Goal: Task Accomplishment & Management: Manage account settings

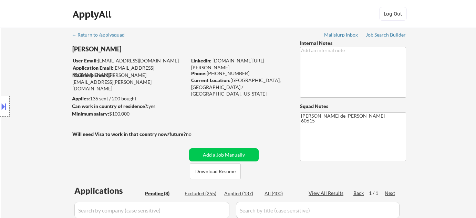
select select ""pending""
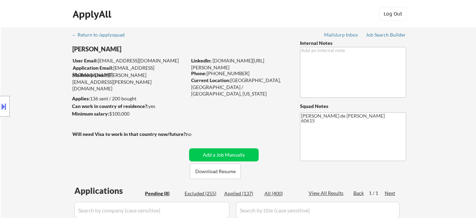
select select ""pending""
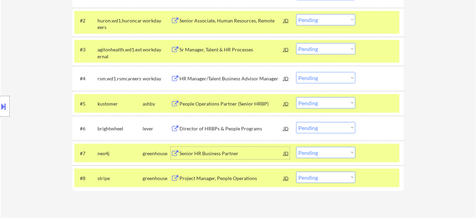
click at [222, 155] on div "Senior HR Business Partner" at bounding box center [232, 153] width 104 height 7
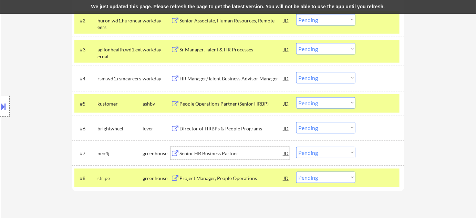
click at [324, 158] on select "Choose an option... Pending Applied Excluded (Questions) Excluded (Expired) Exc…" at bounding box center [325, 152] width 59 height 11
select select ""applied""
click at [296, 147] on select "Choose an option... Pending Applied Excluded (Questions) Excluded (Expired) Exc…" at bounding box center [325, 152] width 59 height 11
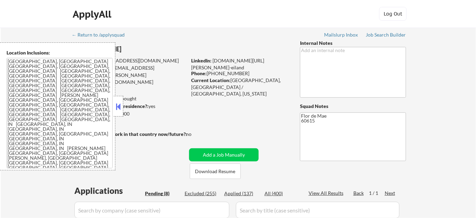
select select ""pending""
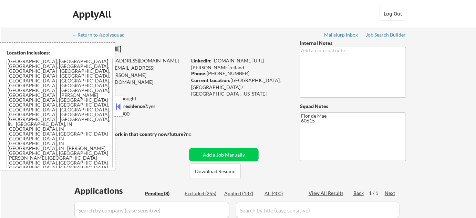
select select ""pending""
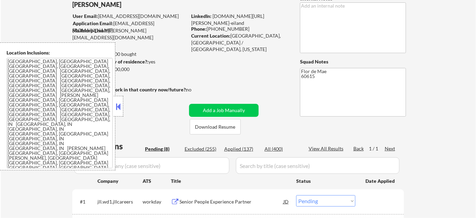
scroll to position [188, 0]
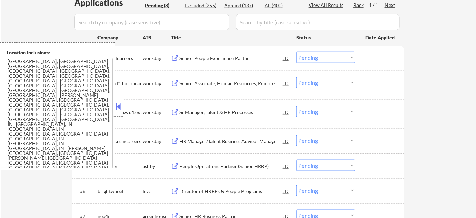
click at [122, 105] on button at bounding box center [119, 106] width 8 height 10
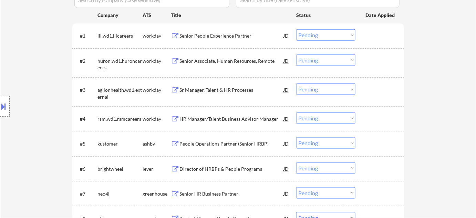
scroll to position [251, 0]
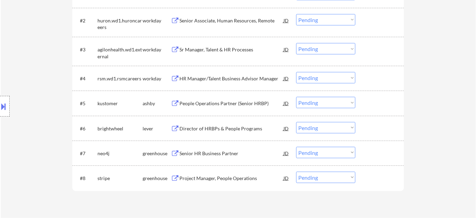
click at [315, 155] on select "Choose an option... Pending Applied Excluded (Questions) Excluded (Expired) Exc…" at bounding box center [325, 152] width 59 height 11
select select ""applied""
click at [296, 147] on select "Choose an option... Pending Applied Excluded (Questions) Excluded (Expired) Exc…" at bounding box center [325, 152] width 59 height 11
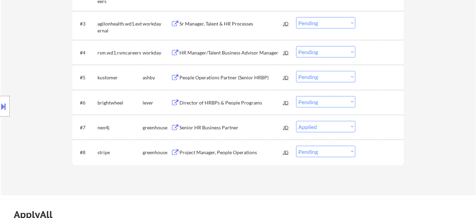
scroll to position [282, 0]
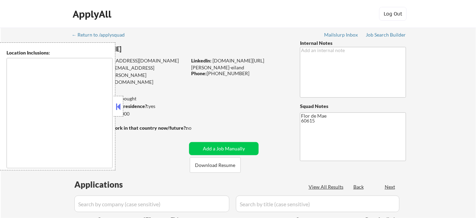
type textarea "Chicago, IL Evanston, IL Oak Park, IL Cicero, IL Berwyn, IL Skokie, IL Oak Lawn…"
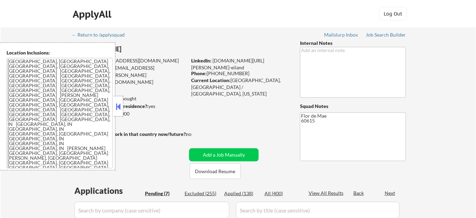
select select ""pending""
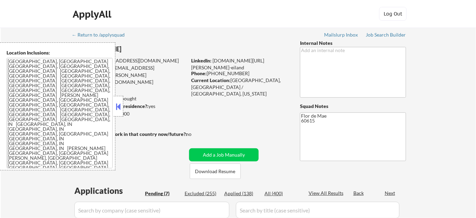
select select ""pending""
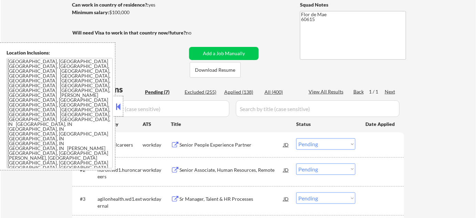
scroll to position [219, 0]
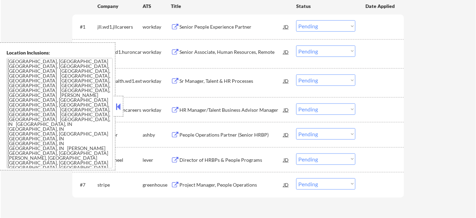
click at [122, 112] on div at bounding box center [119, 106] width 10 height 21
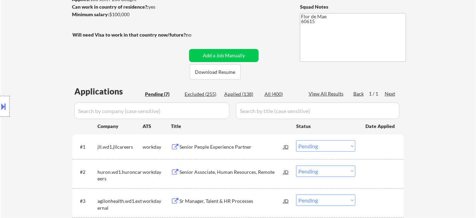
scroll to position [94, 0]
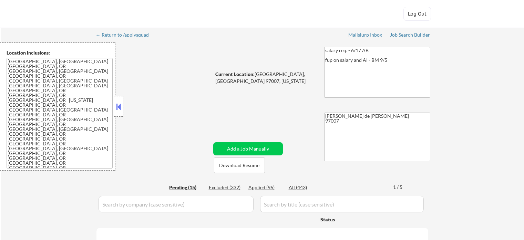
select select ""pending""
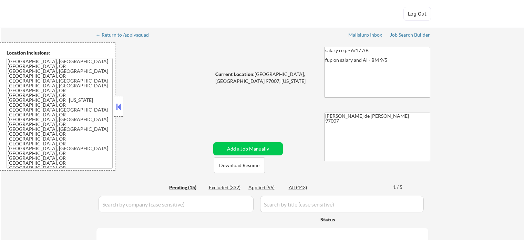
select select ""pending""
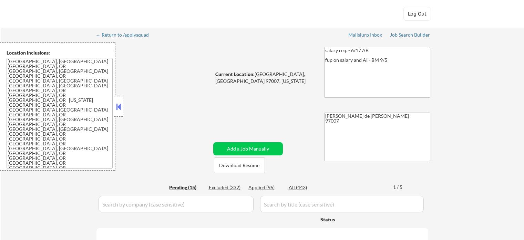
select select ""pending""
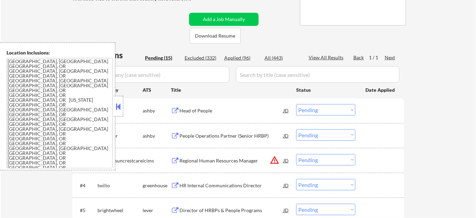
scroll to position [156, 0]
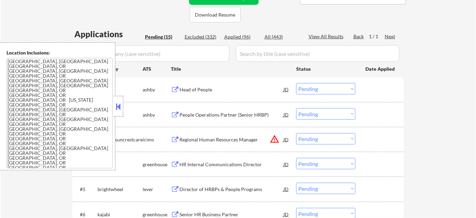
click at [123, 110] on div at bounding box center [119, 106] width 10 height 21
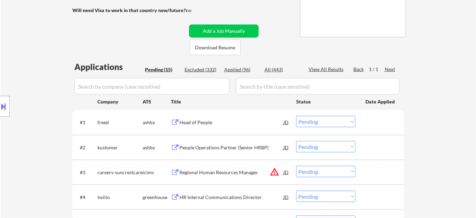
scroll to position [125, 0]
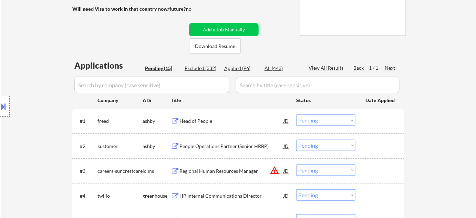
click at [206, 122] on div "Head of People" at bounding box center [232, 121] width 104 height 7
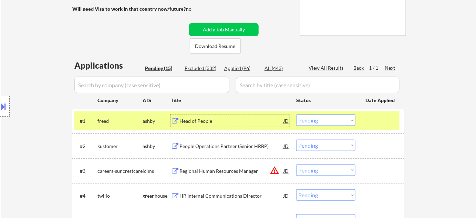
click at [309, 118] on select "Choose an option... Pending Applied Excluded (Questions) Excluded (Expired) Exc…" at bounding box center [325, 119] width 59 height 11
click at [296, 114] on select "Choose an option... Pending Applied Excluded (Questions) Excluded (Expired) Exc…" at bounding box center [325, 119] width 59 height 11
click at [224, 145] on div "People Operations Partner (Senior HRBP)" at bounding box center [232, 146] width 104 height 7
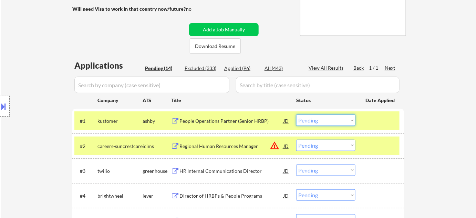
click at [318, 120] on select "Choose an option... Pending Applied Excluded (Questions) Excluded (Expired) Exc…" at bounding box center [325, 119] width 59 height 11
click at [296, 114] on select "Choose an option... Pending Applied Excluded (Questions) Excluded (Expired) Exc…" at bounding box center [325, 119] width 59 height 11
click at [277, 144] on button "warning_amber" at bounding box center [275, 146] width 10 height 10
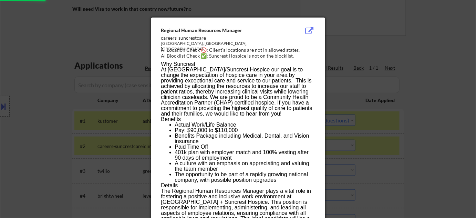
click at [406, 143] on div at bounding box center [238, 109] width 476 height 218
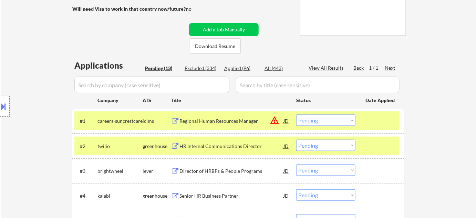
click at [337, 119] on select "Choose an option... Pending Applied Excluded (Questions) Excluded (Expired) Exc…" at bounding box center [325, 119] width 59 height 11
click at [296, 114] on select "Choose an option... Pending Applied Excluded (Questions) Excluded (Expired) Exc…" at bounding box center [325, 119] width 59 height 11
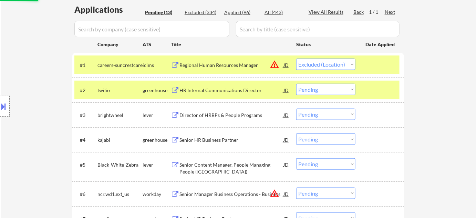
scroll to position [219, 0]
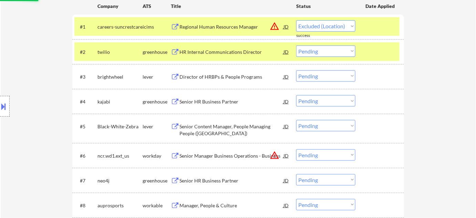
select select ""pending""
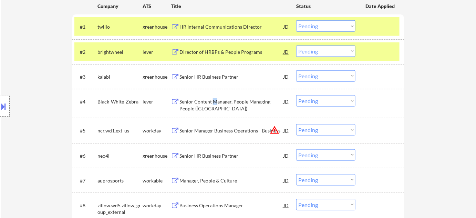
click at [214, 103] on div "Senior Content Manager, People Managing People (USA)" at bounding box center [232, 104] width 104 height 13
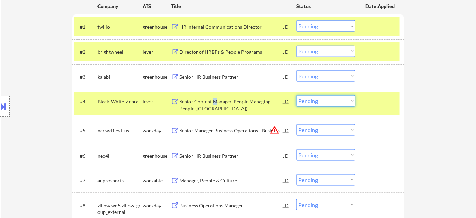
drag, startPoint x: 318, startPoint y: 100, endPoint x: 318, endPoint y: 103, distance: 3.5
click at [318, 100] on select "Choose an option... Pending Applied Excluded (Questions) Excluded (Expired) Exc…" at bounding box center [325, 100] width 59 height 11
click at [296, 95] on select "Choose an option... Pending Applied Excluded (Questions) Excluded (Expired) Exc…" at bounding box center [325, 100] width 59 height 11
click at [227, 79] on div "Senior HR Business Partner" at bounding box center [232, 76] width 104 height 7
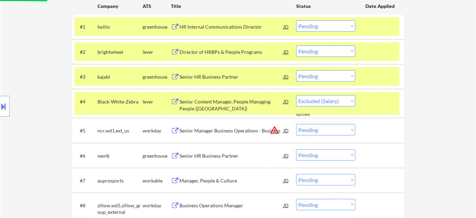
select select ""pending""
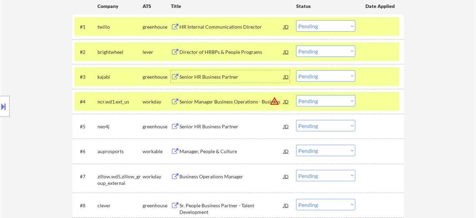
click at [337, 75] on select "Choose an option... Pending Applied Excluded (Questions) Excluded (Expired) Exc…" at bounding box center [325, 75] width 59 height 11
click at [296, 70] on select "Choose an option... Pending Applied Excluded (Questions) Excluded (Expired) Exc…" at bounding box center [325, 75] width 59 height 11
click at [272, 99] on button "warning_amber" at bounding box center [275, 101] width 10 height 10
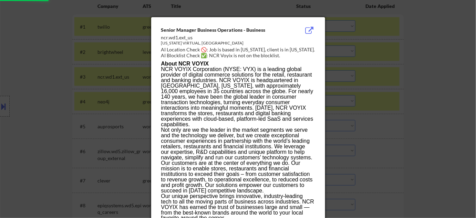
click at [397, 111] on div at bounding box center [238, 109] width 476 height 218
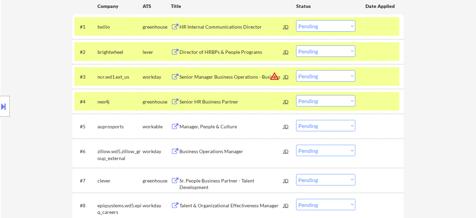
drag, startPoint x: 347, startPoint y: 75, endPoint x: 347, endPoint y: 80, distance: 4.5
click at [347, 75] on select "Choose an option... Pending Applied Excluded (Questions) Excluded (Expired) Exc…" at bounding box center [325, 75] width 59 height 11
click at [296, 70] on select "Choose an option... Pending Applied Excluded (Questions) Excluded (Expired) Exc…" at bounding box center [325, 75] width 59 height 11
select select ""pending""
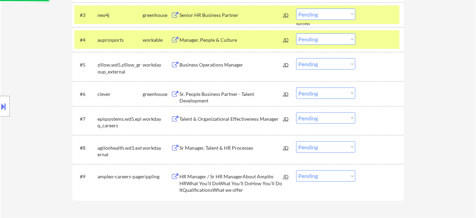
scroll to position [282, 0]
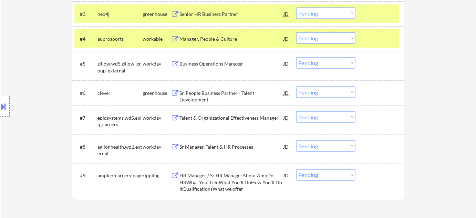
click at [234, 94] on div "Sr. People Business Partner - Talent Development" at bounding box center [232, 96] width 104 height 13
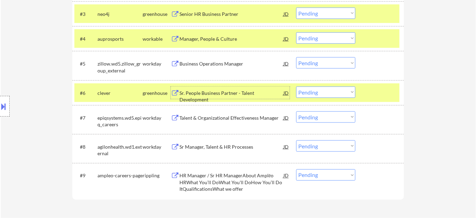
click at [317, 90] on select "Choose an option... Pending Applied Excluded (Questions) Excluded (Expired) Exc…" at bounding box center [325, 92] width 59 height 11
click at [296, 87] on select "Choose an option... Pending Applied Excluded (Questions) Excluded (Expired) Exc…" at bounding box center [325, 92] width 59 height 11
select select ""pending""
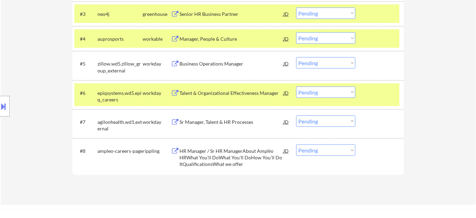
click at [226, 123] on div "Sr Manager, Talent & HR Processes" at bounding box center [232, 122] width 104 height 7
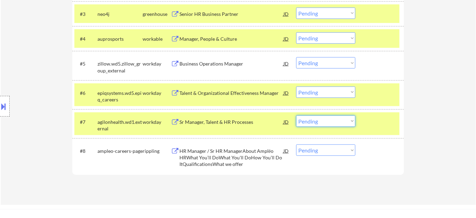
drag, startPoint x: 311, startPoint y: 118, endPoint x: 314, endPoint y: 122, distance: 5.6
click at [311, 118] on select "Choose an option... Pending Applied Excluded (Questions) Excluded (Expired) Exc…" at bounding box center [325, 120] width 59 height 11
click at [296, 115] on select "Choose an option... Pending Applied Excluded (Questions) Excluded (Expired) Exc…" at bounding box center [325, 120] width 59 height 11
click at [223, 155] on div "HR Manager / Sr HR ManagerAbout Amplēo HRWhat You’ll DoWhat You'll DoHow You’ll…" at bounding box center [232, 158] width 104 height 20
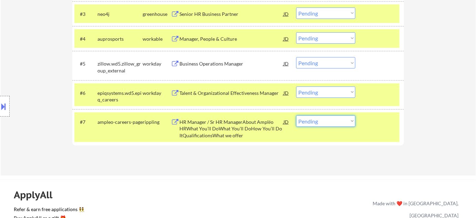
drag, startPoint x: 316, startPoint y: 117, endPoint x: 318, endPoint y: 121, distance: 4.3
click at [316, 117] on select "Choose an option... Pending Applied Excluded (Questions) Excluded (Expired) Exc…" at bounding box center [325, 120] width 59 height 11
select select ""excluded__expired_""
click at [296, 115] on select "Choose an option... Pending Applied Excluded (Questions) Excluded (Expired) Exc…" at bounding box center [325, 120] width 59 height 11
click at [222, 92] on div "Talent & Organizational Effectiveness Manager" at bounding box center [232, 93] width 104 height 7
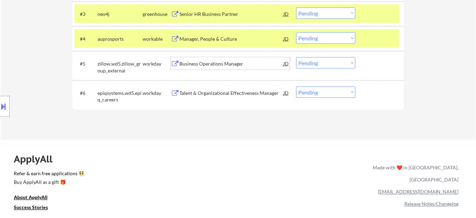
click at [205, 63] on div "Business Operations Manager" at bounding box center [232, 63] width 104 height 7
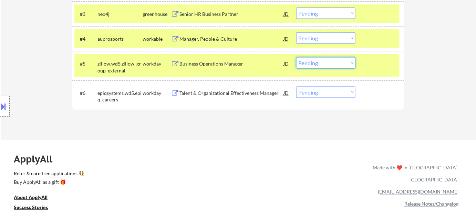
click at [332, 67] on select "Choose an option... Pending Applied Excluded (Questions) Excluded (Expired) Exc…" at bounding box center [325, 62] width 59 height 11
click at [296, 57] on select "Choose an option... Pending Applied Excluded (Questions) Excluded (Expired) Exc…" at bounding box center [325, 62] width 59 height 11
select select ""pending""
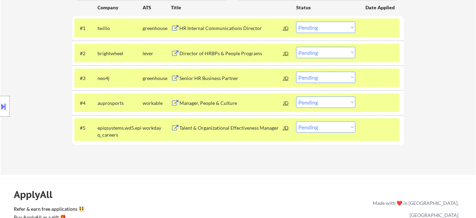
scroll to position [188, 0]
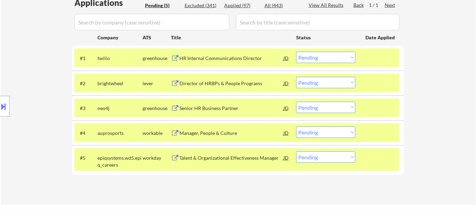
click at [248, 56] on div "HR Internal Communications Director" at bounding box center [232, 58] width 104 height 7
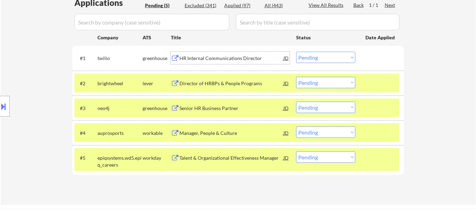
click at [325, 54] on select "Choose an option... Pending Applied Excluded (Questions) Excluded (Expired) Exc…" at bounding box center [325, 57] width 59 height 11
click at [296, 52] on select "Choose an option... Pending Applied Excluded (Questions) Excluded (Expired) Exc…" at bounding box center [325, 57] width 59 height 11
select select ""pending""
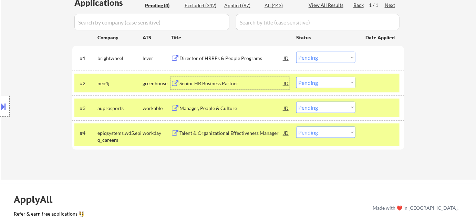
click at [220, 81] on div "Senior HR Business Partner" at bounding box center [232, 83] width 104 height 7
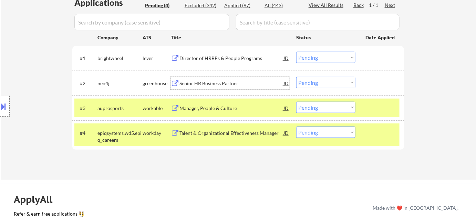
click at [322, 81] on select "Choose an option... Pending Applied Excluded (Questions) Excluded (Expired) Exc…" at bounding box center [325, 82] width 59 height 11
click at [296, 77] on select "Choose an option... Pending Applied Excluded (Questions) Excluded (Expired) Exc…" at bounding box center [325, 82] width 59 height 11
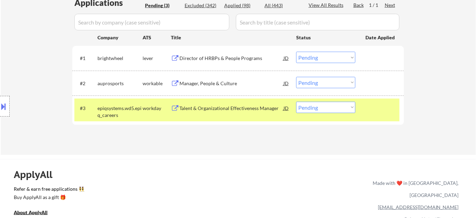
click at [216, 80] on div "Manager, People & Culture" at bounding box center [232, 83] width 104 height 7
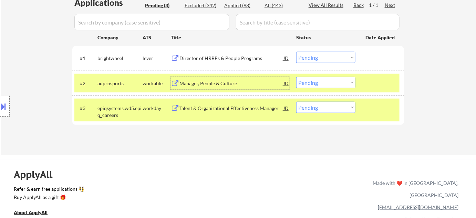
click at [327, 82] on select "Choose an option... Pending Applied Excluded (Questions) Excluded (Expired) Exc…" at bounding box center [325, 82] width 59 height 11
click at [296, 77] on select "Choose an option... Pending Applied Excluded (Questions) Excluded (Expired) Exc…" at bounding box center [325, 82] width 59 height 11
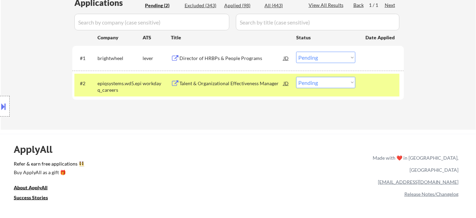
click at [201, 80] on div "Talent & Organizational Effectiveness Manager" at bounding box center [232, 83] width 104 height 7
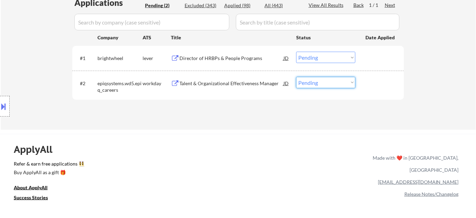
click at [315, 83] on select "Choose an option... Pending Applied Excluded (Questions) Excluded (Expired) Exc…" at bounding box center [325, 82] width 59 height 11
select select ""excluded__expired_""
click at [296, 77] on select "Choose an option... Pending Applied Excluded (Questions) Excluded (Expired) Exc…" at bounding box center [325, 82] width 59 height 11
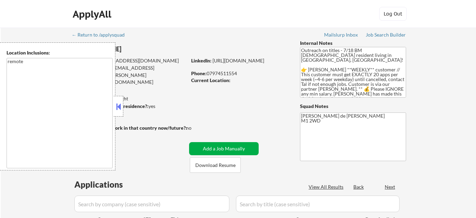
scroll to position [62, 0]
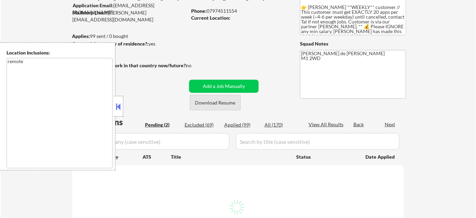
select select ""pending""
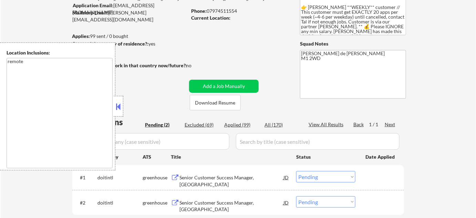
click at [119, 111] on button at bounding box center [119, 106] width 8 height 10
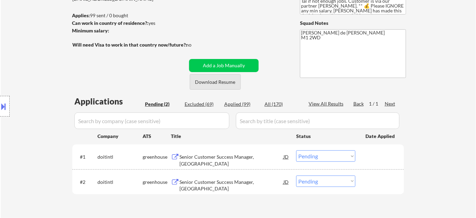
scroll to position [94, 0]
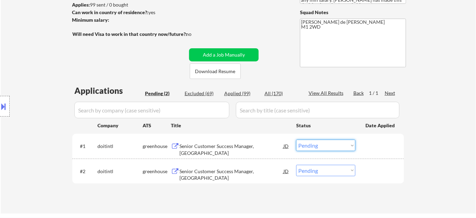
click at [325, 145] on select "Choose an option... Pending Applied Excluded (Questions) Excluded (Expired) Exc…" at bounding box center [325, 145] width 59 height 11
click at [296, 140] on select "Choose an option... Pending Applied Excluded (Questions) Excluded (Expired) Exc…" at bounding box center [325, 145] width 59 height 11
click at [331, 172] on select "Choose an option... Pending Applied Excluded (Questions) Excluded (Expired) Exc…" at bounding box center [325, 170] width 59 height 11
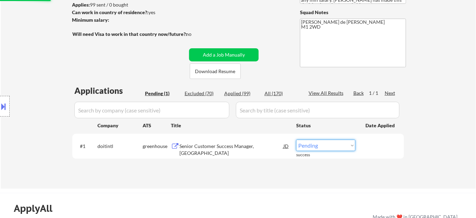
click at [324, 144] on select "Choose an option... Pending Applied Excluded (Questions) Excluded (Expired) Exc…" at bounding box center [325, 145] width 59 height 11
select select ""excluded__location_""
click at [296, 140] on select "Choose an option... Pending Applied Excluded (Questions) Excluded (Expired) Exc…" at bounding box center [325, 145] width 59 height 11
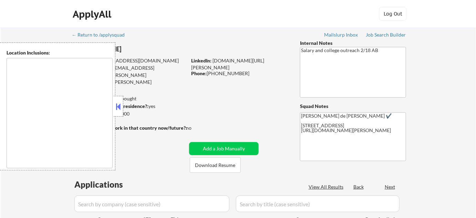
type textarea "Manchester, NH Bedford, NH Goffstown, NH Hooksett, NH Londonderry, NH Merrimack…"
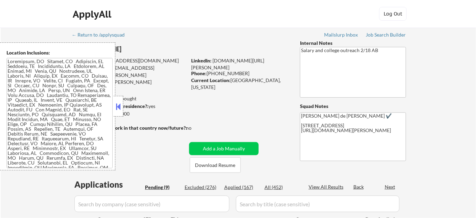
select select ""pending""
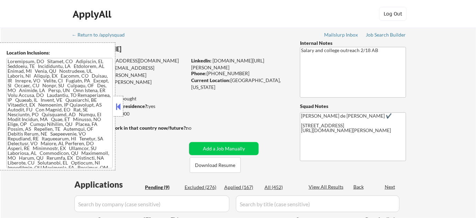
select select ""pending""
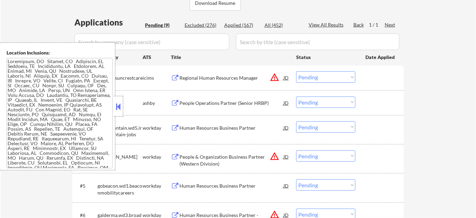
scroll to position [188, 0]
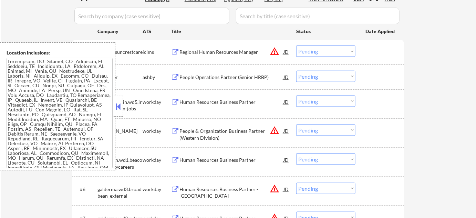
click at [116, 101] on div at bounding box center [119, 106] width 10 height 21
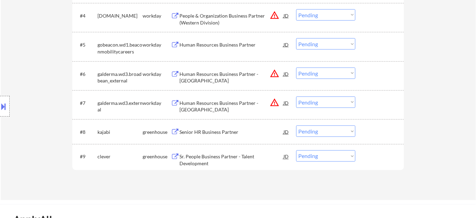
scroll to position [313, 0]
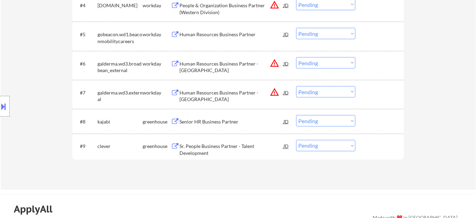
click at [216, 34] on div "Human Resources Business Partner" at bounding box center [232, 34] width 104 height 7
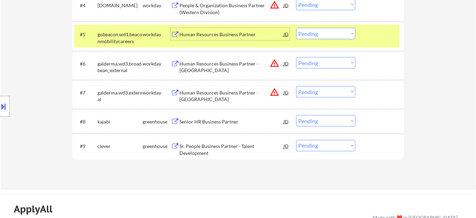
click at [324, 32] on select "Choose an option... Pending Applied Excluded (Questions) Excluded (Expired) Exc…" at bounding box center [325, 33] width 59 height 11
click at [296, 28] on select "Choose an option... Pending Applied Excluded (Questions) Excluded (Expired) Exc…" at bounding box center [325, 33] width 59 height 11
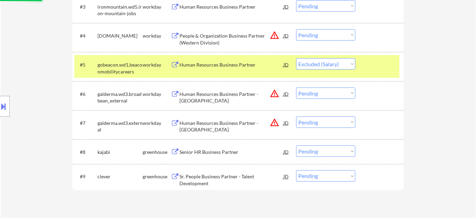
scroll to position [282, 0]
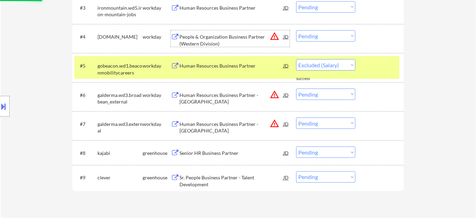
click at [207, 42] on div "People & Organization Business Partner (Western Division)" at bounding box center [232, 39] width 104 height 13
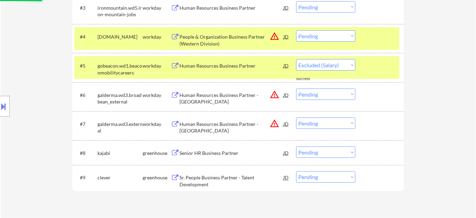
select select ""pending""
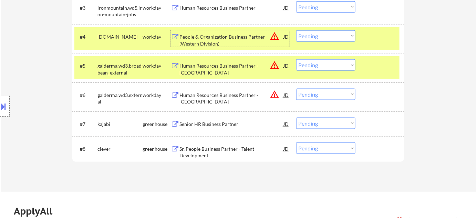
click at [314, 34] on select "Choose an option... Pending Applied Excluded (Questions) Excluded (Expired) Exc…" at bounding box center [325, 35] width 59 height 11
click at [296, 30] on select "Choose an option... Pending Applied Excluded (Questions) Excluded (Expired) Exc…" at bounding box center [325, 35] width 59 height 11
select select ""pending""
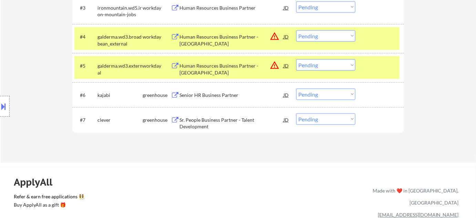
click at [210, 94] on div "Senior HR Business Partner" at bounding box center [232, 95] width 104 height 7
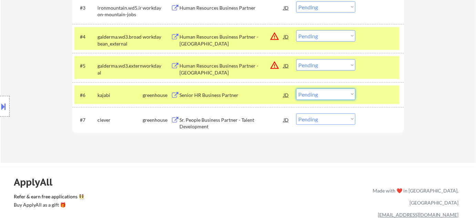
click at [338, 94] on select "Choose an option... Pending Applied Excluded (Questions) Excluded (Expired) Exc…" at bounding box center [325, 94] width 59 height 11
click at [296, 89] on select "Choose an option... Pending Applied Excluded (Questions) Excluded (Expired) Exc…" at bounding box center [325, 94] width 59 height 11
click at [274, 64] on button "warning_amber" at bounding box center [275, 65] width 10 height 10
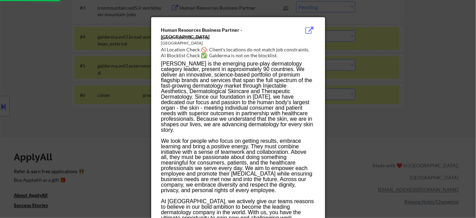
click at [395, 71] on div at bounding box center [238, 109] width 476 height 218
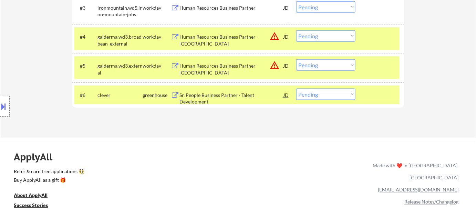
click at [258, 92] on div "Sr. People Business Partner - Talent Development" at bounding box center [232, 98] width 104 height 13
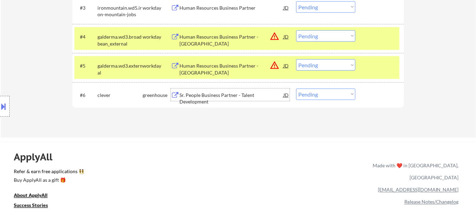
click at [209, 92] on div "Sr. People Business Partner - Talent Development" at bounding box center [232, 98] width 104 height 13
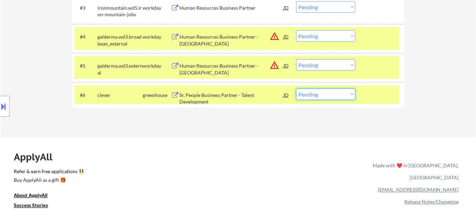
click at [325, 97] on select "Choose an option... Pending Applied Excluded (Questions) Excluded (Expired) Exc…" at bounding box center [325, 94] width 59 height 11
select select ""applied""
click at [296, 89] on select "Choose an option... Pending Applied Excluded (Questions) Excluded (Expired) Exc…" at bounding box center [325, 94] width 59 height 11
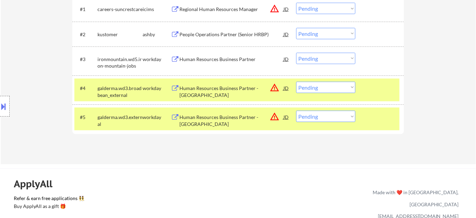
scroll to position [219, 0]
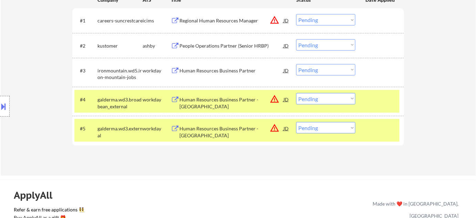
click at [226, 45] on div "People Operations Partner (Senior HRBP)" at bounding box center [232, 45] width 104 height 7
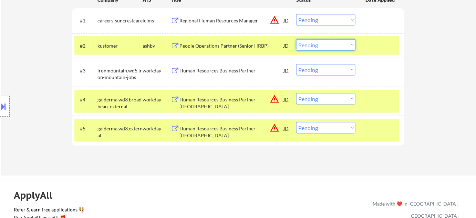
drag, startPoint x: 311, startPoint y: 43, endPoint x: 311, endPoint y: 49, distance: 5.9
click at [311, 43] on select "Choose an option... Pending Applied Excluded (Questions) Excluded (Expired) Exc…" at bounding box center [325, 44] width 59 height 11
click at [296, 39] on select "Choose an option... Pending Applied Excluded (Questions) Excluded (Expired) Exc…" at bounding box center [325, 44] width 59 height 11
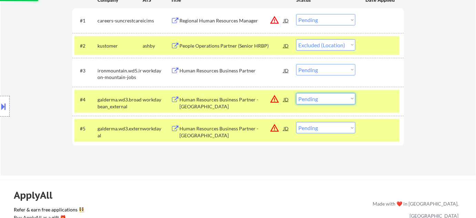
click at [311, 95] on select "Choose an option... Pending Applied Excluded (Questions) Excluded (Expired) Exc…" at bounding box center [325, 98] width 59 height 11
click at [385, 71] on div at bounding box center [381, 70] width 30 height 12
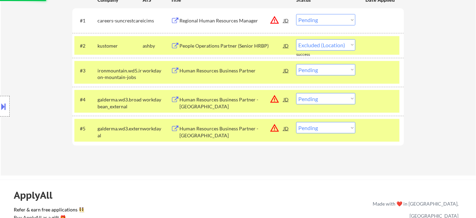
select select ""pending""
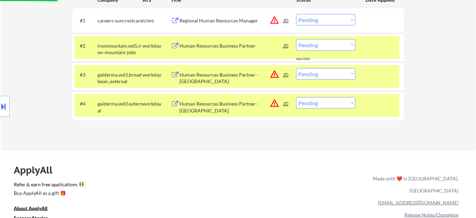
click at [278, 23] on button "warning_amber" at bounding box center [275, 20] width 10 height 10
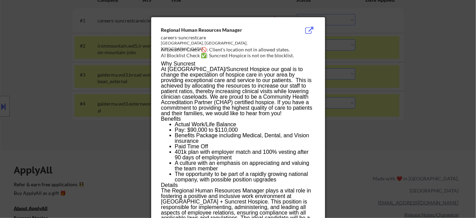
click at [378, 81] on div at bounding box center [238, 109] width 476 height 218
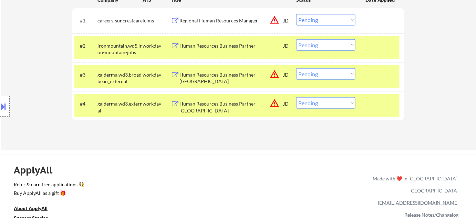
click at [3, 103] on button at bounding box center [4, 106] width 8 height 11
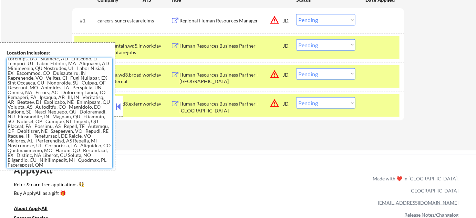
scroll to position [0, 0]
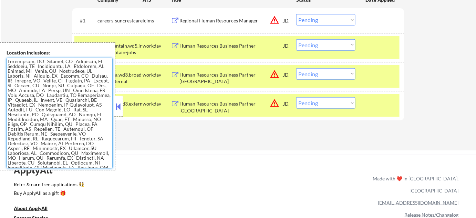
drag, startPoint x: 119, startPoint y: 106, endPoint x: 139, endPoint y: 99, distance: 20.7
click at [119, 106] on button at bounding box center [119, 106] width 8 height 10
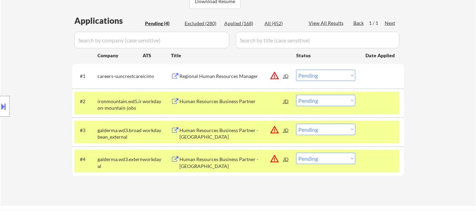
scroll to position [156, 0]
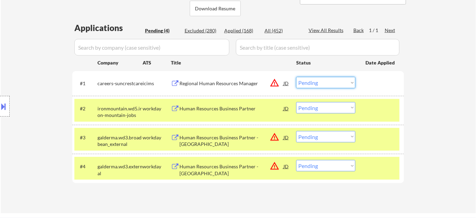
click at [316, 83] on select "Choose an option... Pending Applied Excluded (Questions) Excluded (Expired) Exc…" at bounding box center [325, 82] width 59 height 11
click at [296, 77] on select "Choose an option... Pending Applied Excluded (Questions) Excluded (Expired) Exc…" at bounding box center [325, 82] width 59 height 11
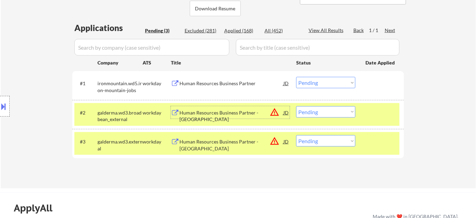
click at [232, 113] on div "Human Resources Business Partner - Rx Field" at bounding box center [232, 115] width 104 height 13
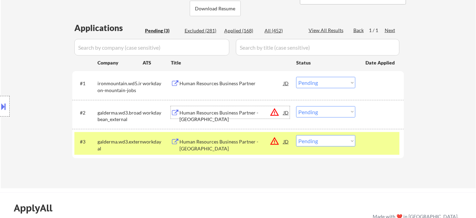
click at [201, 79] on div "Human Resources Business Partner" at bounding box center [232, 83] width 104 height 12
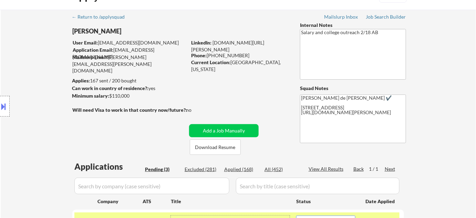
scroll to position [0, 0]
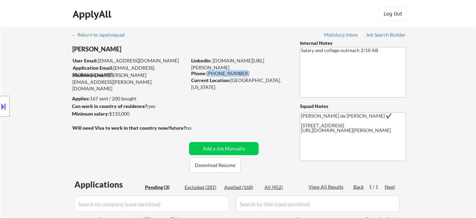
drag, startPoint x: 207, startPoint y: 72, endPoint x: 238, endPoint y: 74, distance: 30.4
click at [238, 74] on div "Phone: 603-288-7045" at bounding box center [240, 73] width 98 height 7
copy div "603-288-7045"
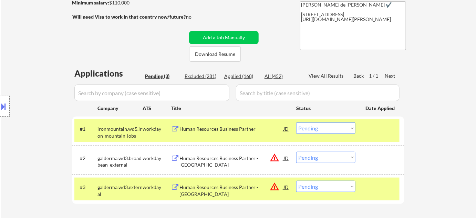
scroll to position [125, 0]
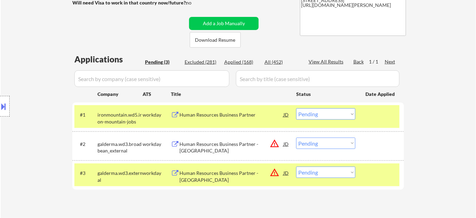
click at [345, 113] on select "Choose an option... Pending Applied Excluded (Questions) Excluded (Expired) Exc…" at bounding box center [325, 113] width 59 height 11
click at [296, 108] on select "Choose an option... Pending Applied Excluded (Questions) Excluded (Expired) Exc…" at bounding box center [325, 113] width 59 height 11
select select ""pending""
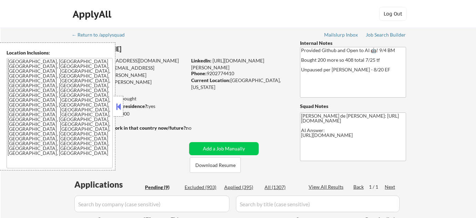
select select ""pending""
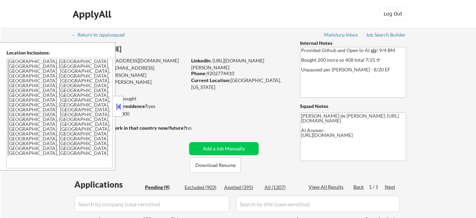
select select ""pending""
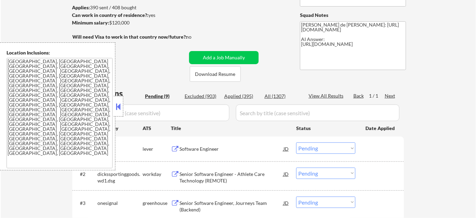
scroll to position [188, 0]
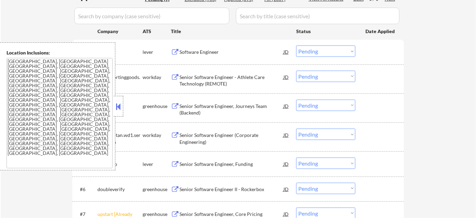
drag, startPoint x: 118, startPoint y: 108, endPoint x: 138, endPoint y: 108, distance: 20.3
click at [118, 108] on button at bounding box center [119, 106] width 8 height 10
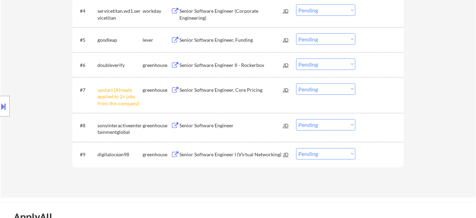
scroll to position [313, 0]
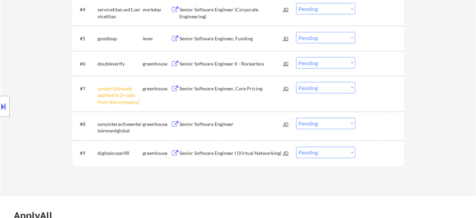
click at [309, 88] on select "Choose an option... Pending Applied Excluded (Questions) Excluded (Expired) Exc…" at bounding box center [325, 87] width 59 height 11
click at [296, 82] on select "Choose an option... Pending Applied Excluded (Questions) Excluded (Expired) Exc…" at bounding box center [325, 87] width 59 height 11
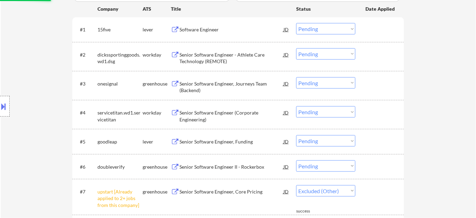
scroll to position [188, 0]
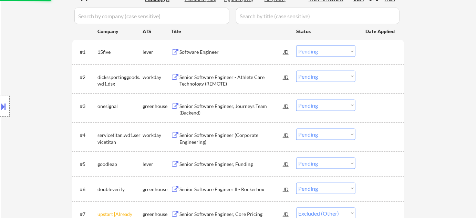
select select ""pending""
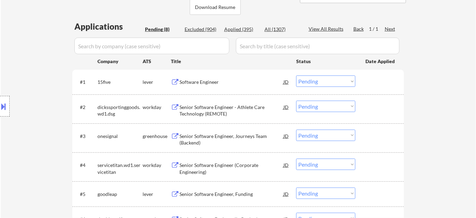
scroll to position [156, 0]
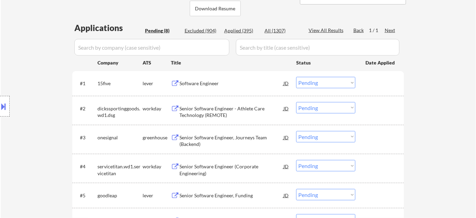
click at [203, 84] on div "Software Engineer" at bounding box center [232, 83] width 104 height 7
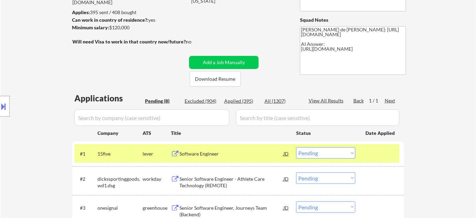
scroll to position [94, 0]
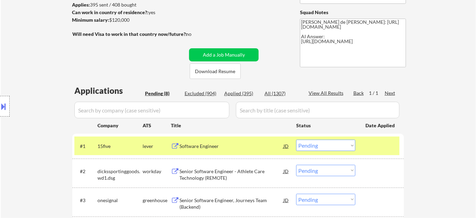
click at [200, 148] on div "Software Engineer" at bounding box center [232, 146] width 104 height 7
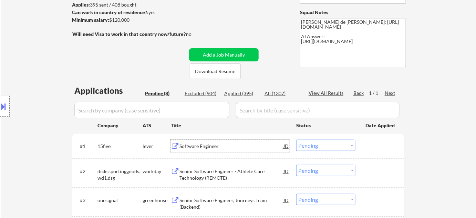
click at [320, 141] on select "Choose an option... Pending Applied Excluded (Questions) Excluded (Expired) Exc…" at bounding box center [325, 145] width 59 height 11
click at [296, 140] on select "Choose an option... Pending Applied Excluded (Questions) Excluded (Expired) Exc…" at bounding box center [325, 145] width 59 height 11
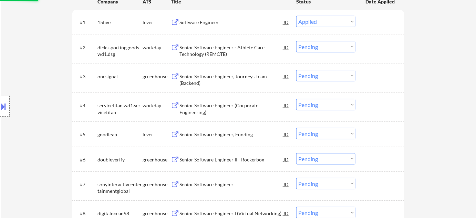
scroll to position [219, 0]
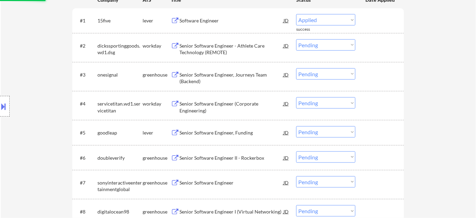
select select ""pending""
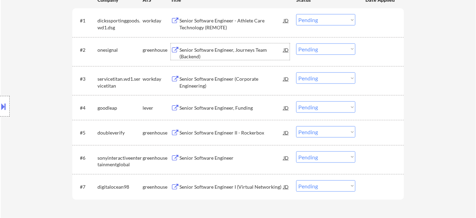
click at [192, 53] on div "Senior Software Engineer, Journeys Team (Backend)" at bounding box center [232, 53] width 104 height 13
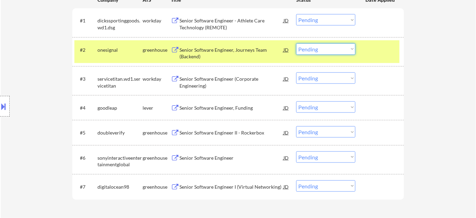
click at [321, 43] on select "Choose an option... Pending Applied Excluded (Questions) Excluded (Expired) Exc…" at bounding box center [325, 48] width 59 height 11
click at [296, 43] on select "Choose an option... Pending Applied Excluded (Questions) Excluded (Expired) Exc…" at bounding box center [325, 48] width 59 height 11
select select ""pending""
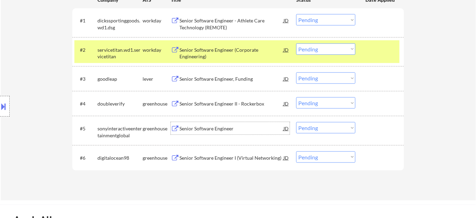
click at [215, 129] on div "Senior Software Engineer" at bounding box center [232, 128] width 104 height 7
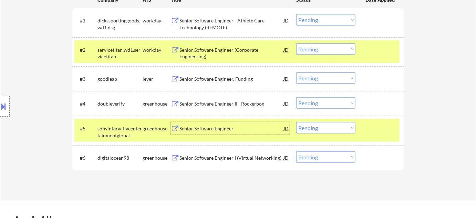
click at [325, 128] on select "Choose an option... Pending Applied Excluded (Questions) Excluded (Expired) Exc…" at bounding box center [325, 127] width 59 height 11
click at [296, 122] on select "Choose an option... Pending Applied Excluded (Questions) Excluded (Expired) Exc…" at bounding box center [325, 127] width 59 height 11
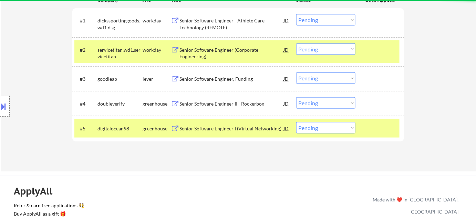
click at [207, 103] on div "Senior Software Engineer II - Rockerbox" at bounding box center [232, 103] width 104 height 7
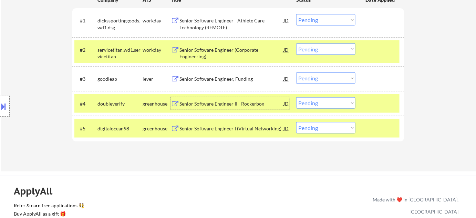
click at [212, 128] on div "Senior Software Engineer I (Virtual Networking)" at bounding box center [232, 128] width 104 height 7
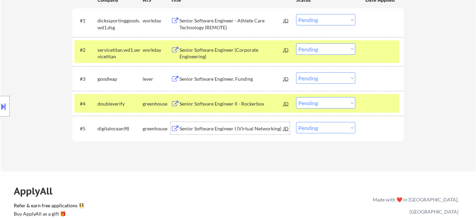
drag, startPoint x: 316, startPoint y: 123, endPoint x: 319, endPoint y: 129, distance: 6.8
click at [316, 123] on select "Choose an option... Pending Applied Excluded (Questions) Excluded (Expired) Exc…" at bounding box center [325, 127] width 59 height 11
select select ""excluded__bad_match_""
click at [296, 122] on select "Choose an option... Pending Applied Excluded (Questions) Excluded (Expired) Exc…" at bounding box center [325, 127] width 59 height 11
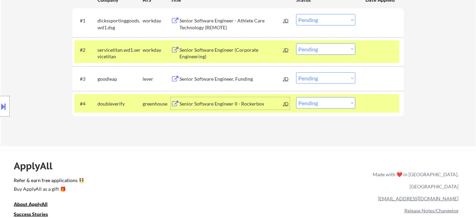
click at [232, 106] on div "Senior Software Engineer II - Rockerbox" at bounding box center [232, 103] width 104 height 7
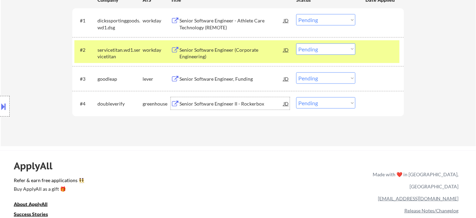
click at [205, 27] on div "Senior Software Engineer - Athlete Care Technology (REMOTE)" at bounding box center [232, 23] width 104 height 13
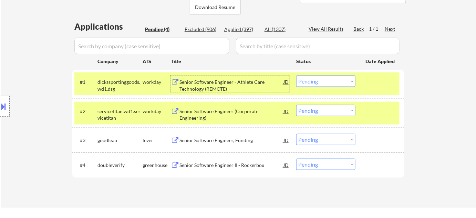
scroll to position [156, 0]
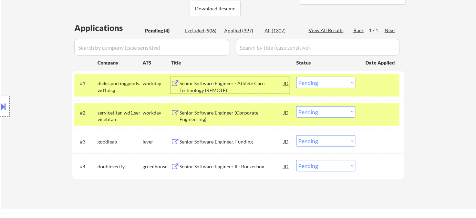
click at [244, 27] on div "Applied (397)" at bounding box center [241, 30] width 34 height 7
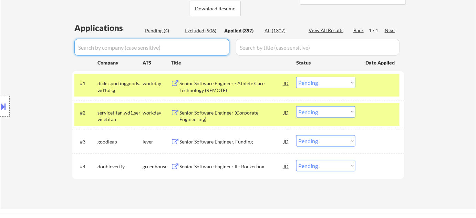
click at [195, 44] on input "input" at bounding box center [151, 47] width 155 height 17
type input "dicks"
select select ""applied""
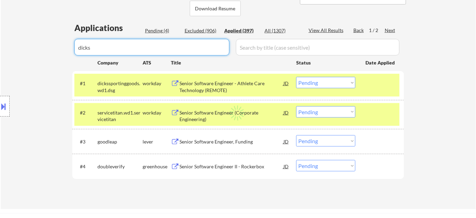
select select ""applied""
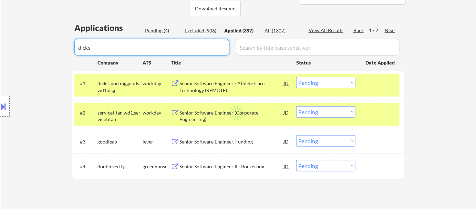
select select ""applied""
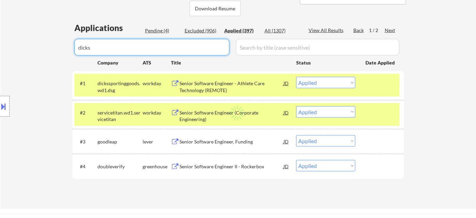
select select ""applied""
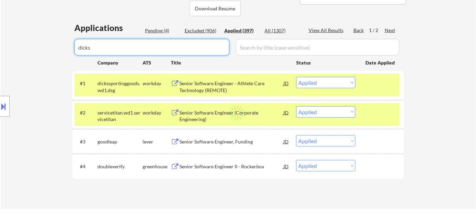
select select ""applied""
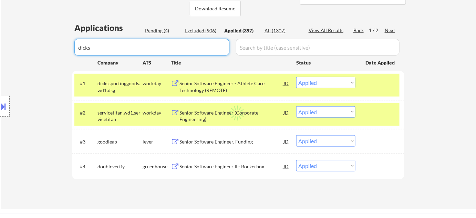
select select ""applied""
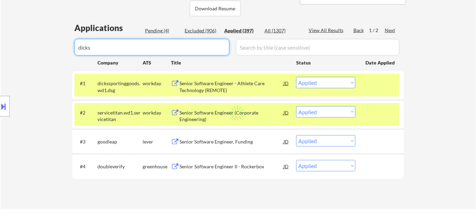
select select ""applied""
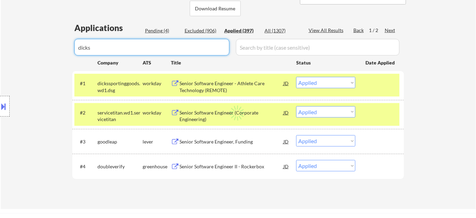
select select ""applied""
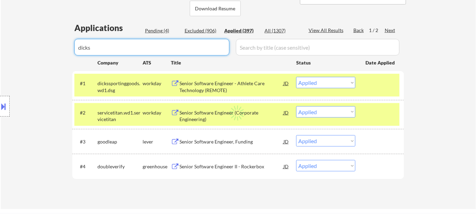
select select ""applied""
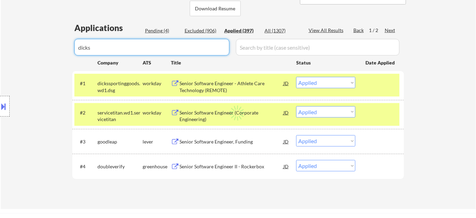
select select ""applied""
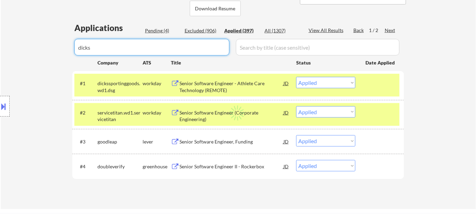
select select ""applied""
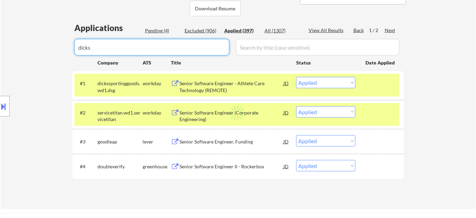
select select ""applied""
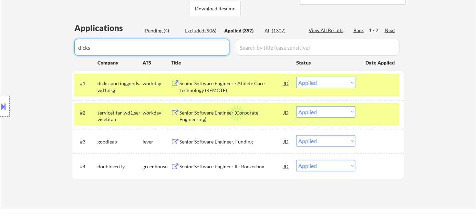
select select ""applied""
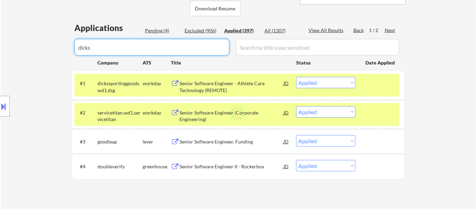
select select ""applied""
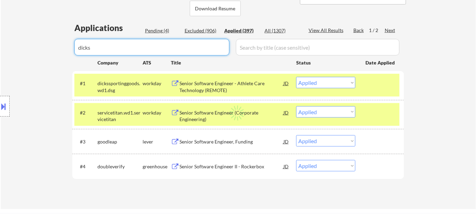
select select ""applied""
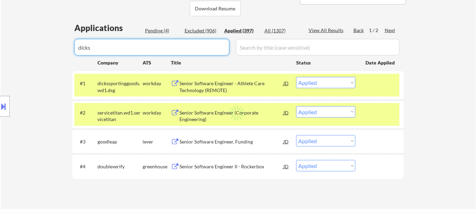
select select ""applied""
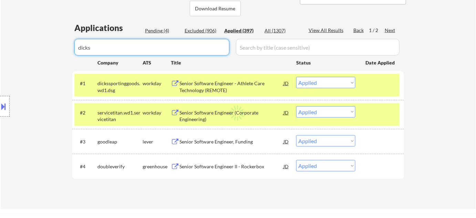
select select ""applied""
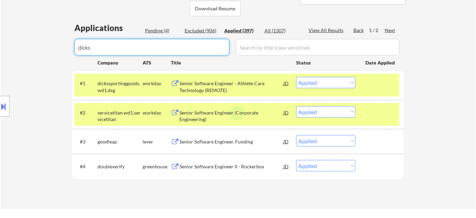
select select ""applied""
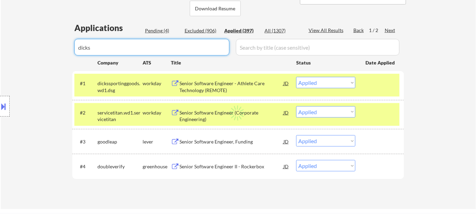
select select ""applied""
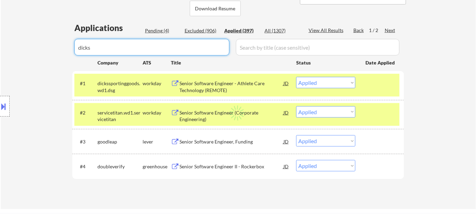
select select ""applied""
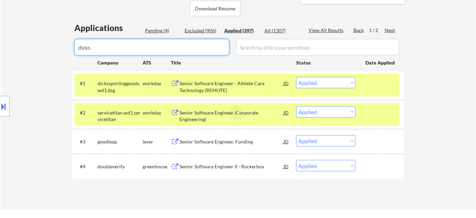
select select ""applied""
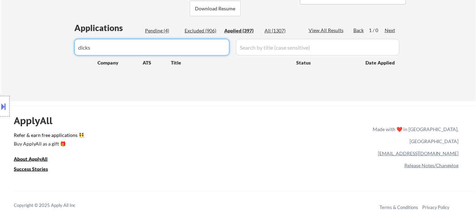
type input "dicks"
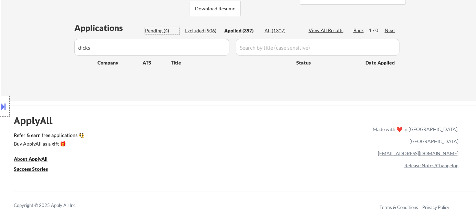
click at [163, 28] on div "Pending (4)" at bounding box center [162, 30] width 34 height 7
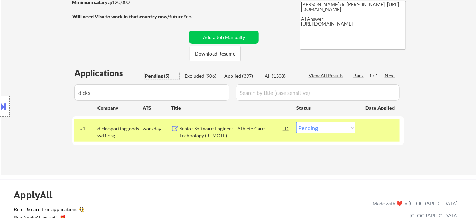
scroll to position [31, 0]
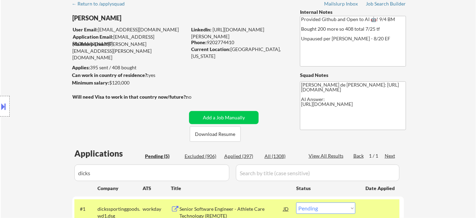
drag, startPoint x: 230, startPoint y: 32, endPoint x: 217, endPoint y: 69, distance: 38.9
click at [217, 69] on div "← Return to /applysquad Mailslurp Inbox Job Search Builder Adam Gusky User Emai…" at bounding box center [239, 123] width 344 height 253
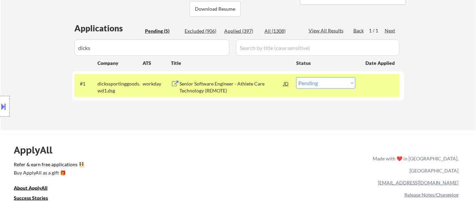
scroll to position [156, 0]
click at [349, 86] on select "Choose an option... Pending Applied Excluded (Questions) Excluded (Expired) Exc…" at bounding box center [325, 82] width 59 height 11
select select ""applied""
click at [296, 77] on select "Choose an option... Pending Applied Excluded (Questions) Excluded (Expired) Exc…" at bounding box center [325, 82] width 59 height 11
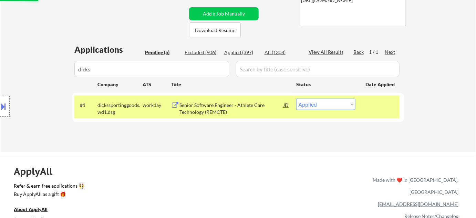
scroll to position [125, 0]
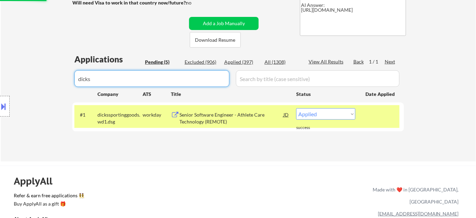
drag, startPoint x: 152, startPoint y: 76, endPoint x: 30, endPoint y: 86, distance: 122.4
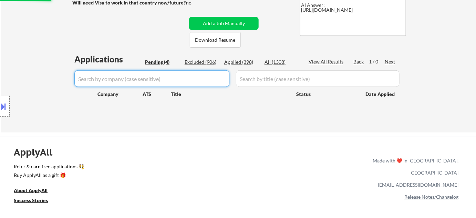
select select ""pending""
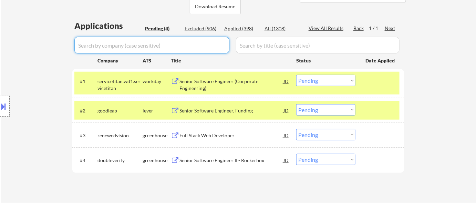
scroll to position [188, 0]
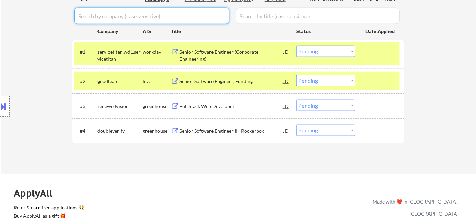
click at [214, 103] on div "Full Stack Web Developer" at bounding box center [232, 106] width 104 height 7
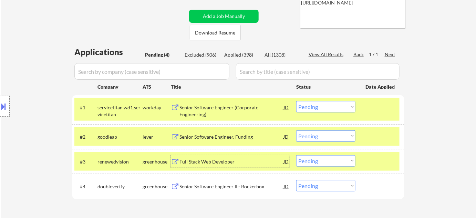
scroll to position [125, 0]
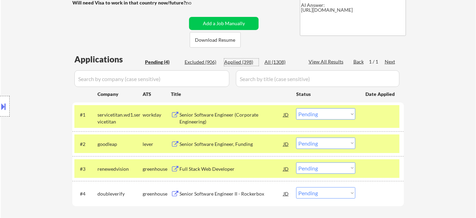
click at [251, 62] on div "Applied (398)" at bounding box center [241, 62] width 34 height 7
select select ""applied""
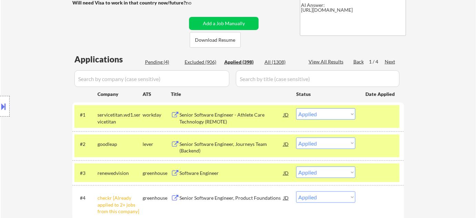
click at [196, 75] on input "input" at bounding box center [151, 78] width 155 height 17
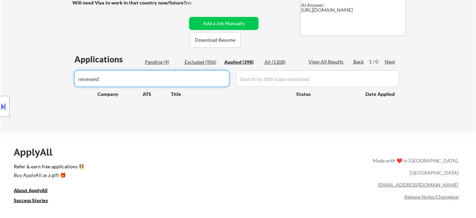
type input "renewed"
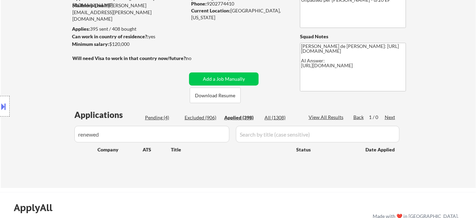
scroll to position [0, 0]
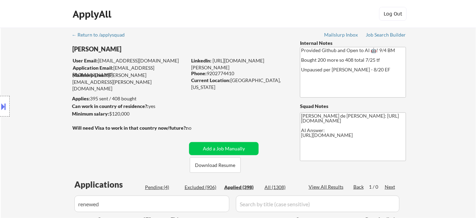
click at [159, 187] on div "Pending (4)" at bounding box center [162, 187] width 34 height 7
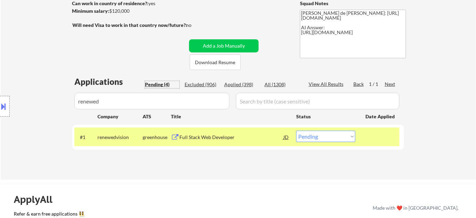
scroll to position [156, 0]
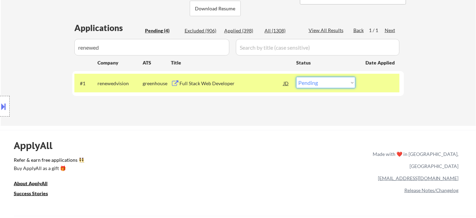
click at [330, 82] on select "Choose an option... Pending Applied Excluded (Questions) Excluded (Expired) Exc…" at bounding box center [325, 82] width 59 height 11
select select ""applied""
click at [296, 77] on select "Choose an option... Pending Applied Excluded (Questions) Excluded (Expired) Exc…" at bounding box center [325, 82] width 59 height 11
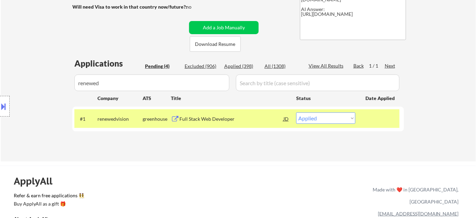
scroll to position [62, 0]
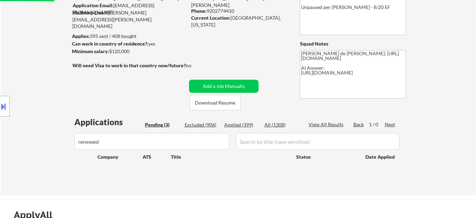
click at [166, 125] on div "Pending (3)" at bounding box center [162, 124] width 34 height 7
click at [45, 155] on body "← Return to /applysquad Mailslurp Inbox Job Search Builder Adam Gusky User Emai…" at bounding box center [238, 47] width 476 height 218
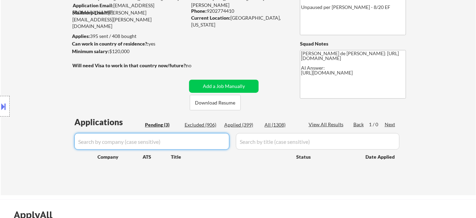
select select ""pending""
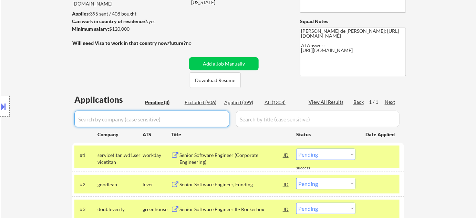
scroll to position [125, 0]
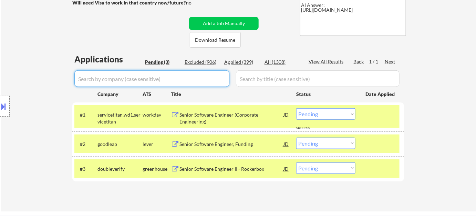
click at [204, 167] on div "Senior Software Engineer II - Rockerbox" at bounding box center [232, 168] width 104 height 7
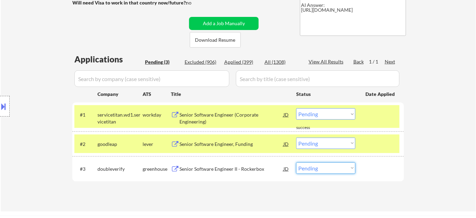
click at [318, 171] on select "Choose an option... Pending Applied Excluded (Questions) Excluded (Expired) Exc…" at bounding box center [325, 167] width 59 height 11
select select ""excluded__bad_match_""
click at [296, 162] on select "Choose an option... Pending Applied Excluded (Questions) Excluded (Expired) Exc…" at bounding box center [325, 167] width 59 height 11
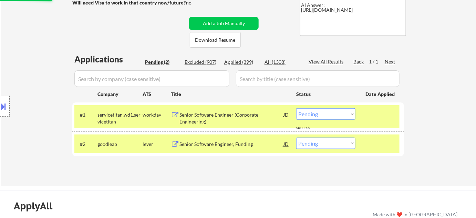
click at [203, 114] on div "Senior Software Engineer (Corporate Engineering)" at bounding box center [232, 117] width 104 height 13
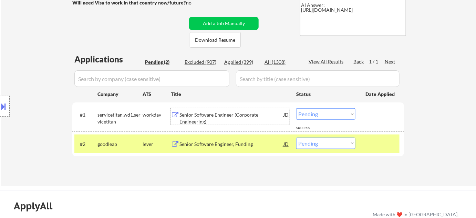
click at [238, 61] on div "Applied (399)" at bounding box center [241, 62] width 34 height 7
click at [207, 78] on input "input" at bounding box center [151, 78] width 155 height 17
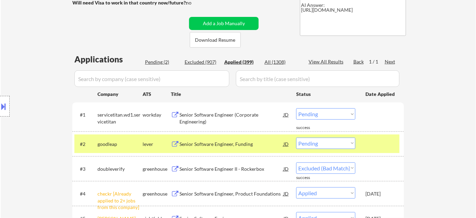
select select ""applied""
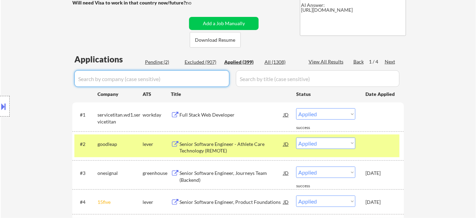
click at [196, 80] on input "input" at bounding box center [151, 78] width 155 height 17
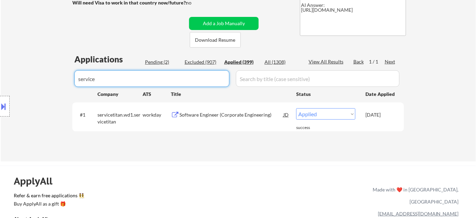
type input "service"
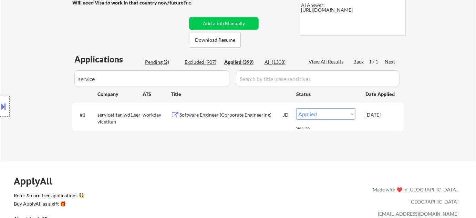
drag, startPoint x: 184, startPoint y: 80, endPoint x: 12, endPoint y: 81, distance: 171.6
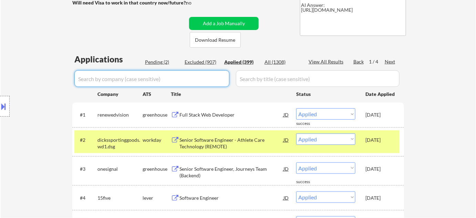
click at [149, 60] on div "Pending (2)" at bounding box center [162, 62] width 34 height 7
select select ""pending""
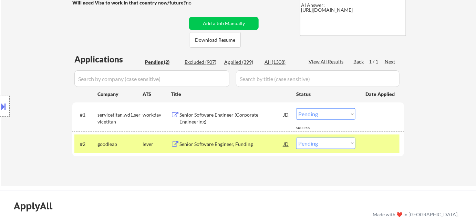
click at [309, 113] on select "Choose an option... Pending Applied Excluded (Questions) Excluded (Expired) Exc…" at bounding box center [325, 113] width 59 height 11
select select ""excluded__other_""
click at [296, 108] on select "Choose an option... Pending Applied Excluded (Questions) Excluded (Expired) Exc…" at bounding box center [325, 113] width 59 height 11
click at [311, 140] on select "Choose an option... Pending Applied Excluded (Questions) Excluded (Expired) Exc…" at bounding box center [325, 143] width 59 height 11
select select ""excluded""
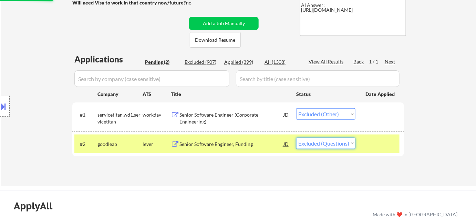
click at [296, 138] on select "Choose an option... Pending Applied Excluded (Questions) Excluded (Expired) Exc…" at bounding box center [325, 143] width 59 height 11
select select ""pending""
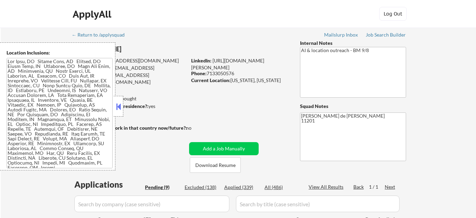
select select ""pending""
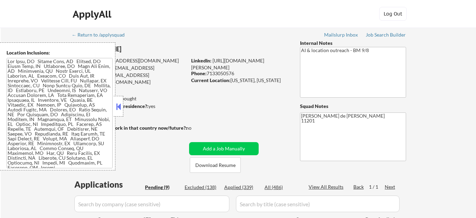
select select ""pending""
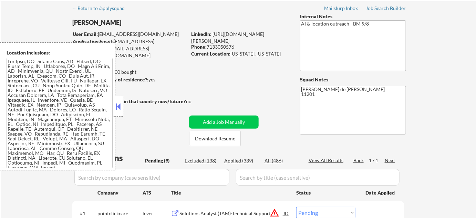
scroll to position [94, 0]
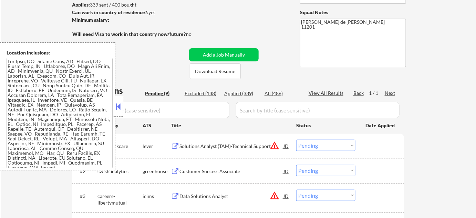
click at [118, 106] on button at bounding box center [119, 106] width 8 height 10
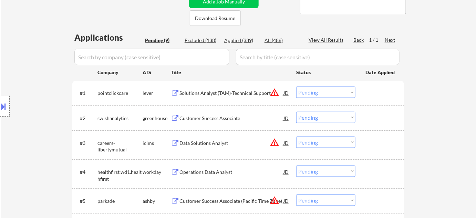
scroll to position [156, 0]
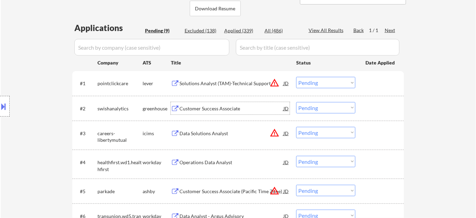
click at [214, 106] on div "Customer Success Associate" at bounding box center [232, 108] width 104 height 7
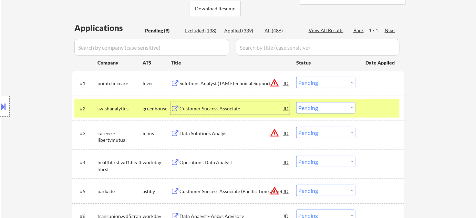
click at [329, 108] on select "Choose an option... Pending Applied Excluded (Questions) Excluded (Expired) Exc…" at bounding box center [325, 107] width 59 height 11
click at [296, 102] on select "Choose an option... Pending Applied Excluded (Questions) Excluded (Expired) Exc…" at bounding box center [325, 107] width 59 height 11
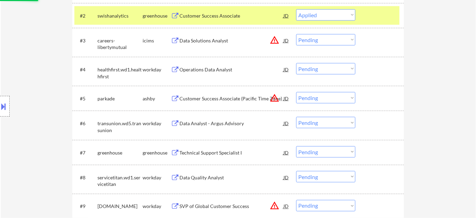
scroll to position [251, 0]
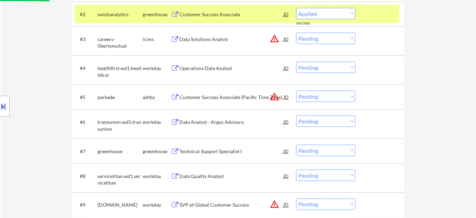
select select ""pending""
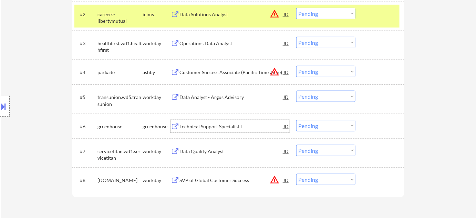
click at [212, 127] on div "Technical Support Specialist I" at bounding box center [232, 126] width 104 height 7
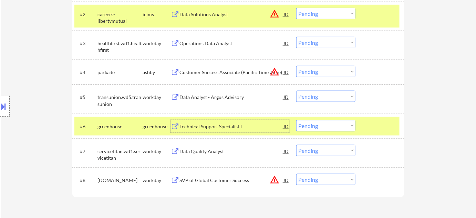
click at [312, 124] on select "Choose an option... Pending Applied Excluded (Questions) Excluded (Expired) Exc…" at bounding box center [325, 125] width 59 height 11
click at [296, 120] on select "Choose an option... Pending Applied Excluded (Questions) Excluded (Expired) Exc…" at bounding box center [325, 125] width 59 height 11
click at [273, 74] on button "warning_amber" at bounding box center [275, 72] width 10 height 10
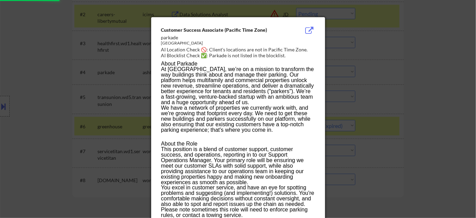
select select ""pending""
click at [449, 59] on div at bounding box center [238, 109] width 476 height 218
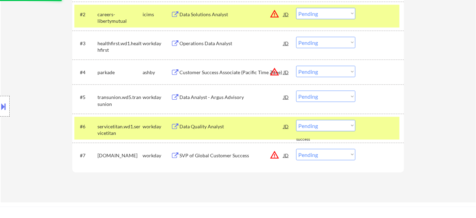
click at [334, 68] on select "Choose an option... Pending Applied Excluded (Questions) Excluded (Expired) Exc…" at bounding box center [325, 71] width 59 height 11
click at [296, 66] on select "Choose an option... Pending Applied Excluded (Questions) Excluded (Expired) Exc…" at bounding box center [325, 71] width 59 height 11
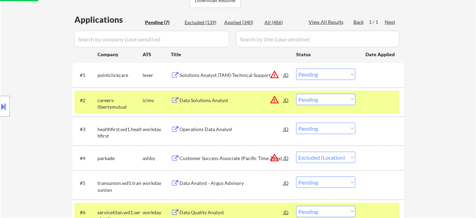
scroll to position [156, 0]
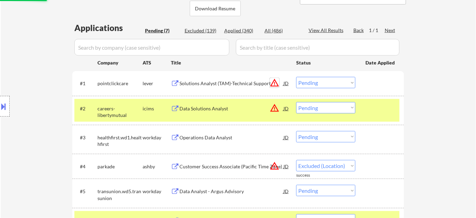
click at [273, 80] on button "warning_amber" at bounding box center [275, 83] width 10 height 10
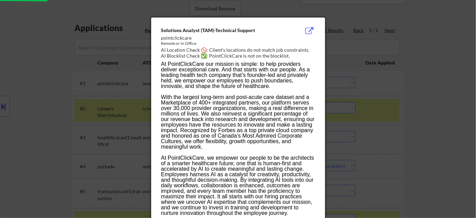
select select ""pending""
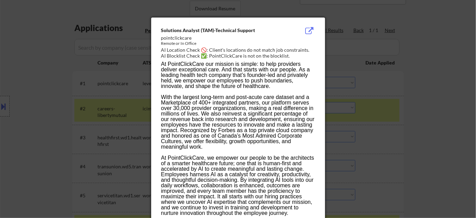
click at [378, 81] on div at bounding box center [238, 109] width 476 height 218
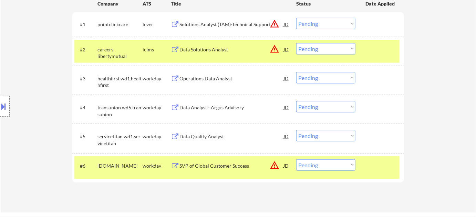
scroll to position [219, 0]
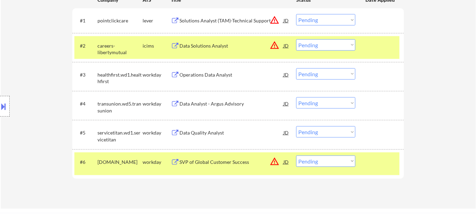
click at [226, 76] on div "Operations Data Analyst" at bounding box center [232, 74] width 104 height 7
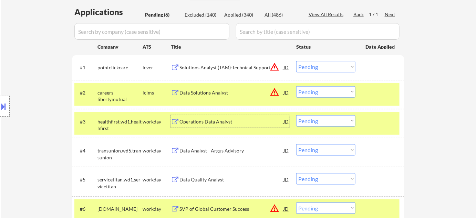
scroll to position [156, 0]
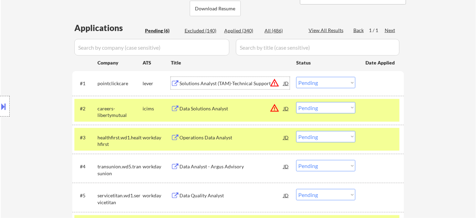
click at [244, 82] on div "Solutions Analyst (TAM)-Technical Support" at bounding box center [232, 83] width 104 height 7
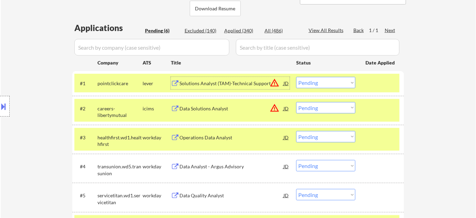
scroll to position [31, 0]
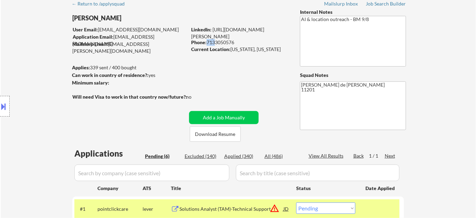
drag, startPoint x: 207, startPoint y: 41, endPoint x: 212, endPoint y: 42, distance: 5.7
click at [212, 42] on div "Phone: 7133050576" at bounding box center [240, 42] width 98 height 7
click at [207, 59] on div "← Return to /applysquad Mailslurp Inbox Job Search Builder Lilly Reich User Ema…" at bounding box center [239, 194] width 344 height 395
drag, startPoint x: 208, startPoint y: 44, endPoint x: 241, endPoint y: 44, distance: 33.1
click at [241, 44] on div "Phone: 7133050576" at bounding box center [240, 42] width 98 height 7
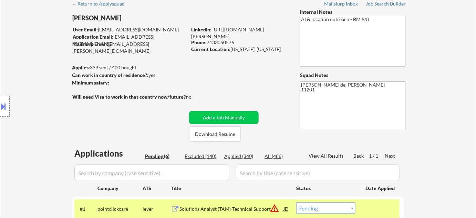
copy div "7133050576"
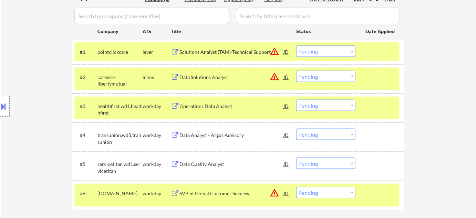
scroll to position [219, 0]
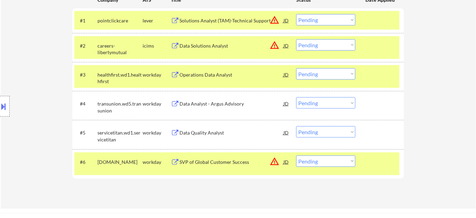
click at [307, 74] on select "Choose an option... Pending Applied Excluded (Questions) Excluded (Expired) Exc…" at bounding box center [325, 73] width 59 height 11
click at [296, 68] on select "Choose an option... Pending Applied Excluded (Questions) Excluded (Expired) Exc…" at bounding box center [325, 73] width 59 height 11
select select ""pending""
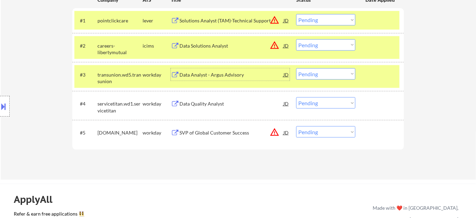
click at [237, 78] on div "Data Analyst - Argus Advisory" at bounding box center [232, 74] width 104 height 12
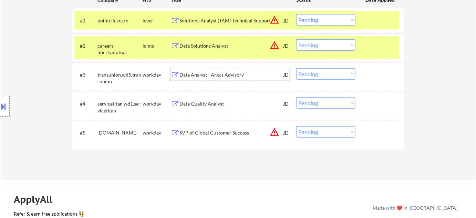
scroll to position [156, 0]
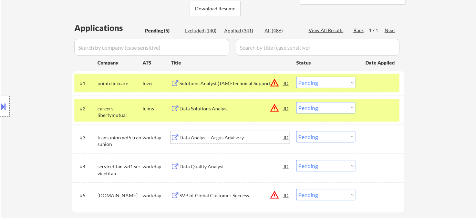
click at [276, 84] on button "warning_amber" at bounding box center [275, 83] width 10 height 10
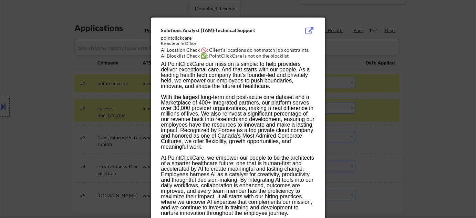
click at [364, 105] on div at bounding box center [238, 109] width 476 height 218
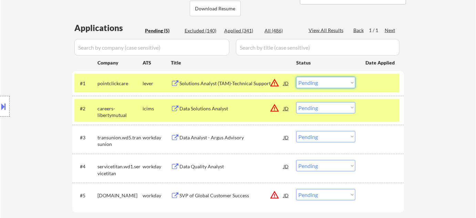
click at [319, 83] on select "Choose an option... Pending Applied Excluded (Questions) Excluded (Expired) Exc…" at bounding box center [325, 82] width 59 height 11
click at [296, 77] on select "Choose an option... Pending Applied Excluded (Questions) Excluded (Expired) Exc…" at bounding box center [325, 82] width 59 height 11
select select ""pending""
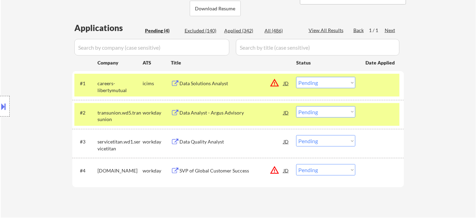
click at [2, 111] on button at bounding box center [4, 106] width 8 height 11
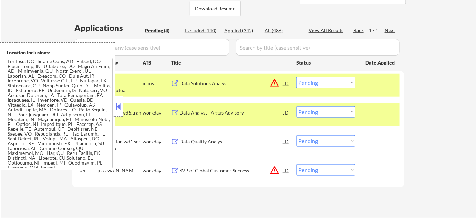
click at [119, 108] on button at bounding box center [119, 106] width 8 height 10
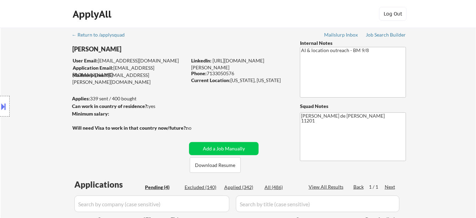
scroll to position [0, 0]
drag, startPoint x: 207, startPoint y: 72, endPoint x: 235, endPoint y: 73, distance: 27.6
click at [235, 73] on div "Phone: 7133050576" at bounding box center [240, 73] width 98 height 7
copy div "7133050576"
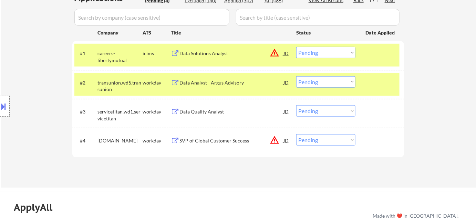
scroll to position [188, 0]
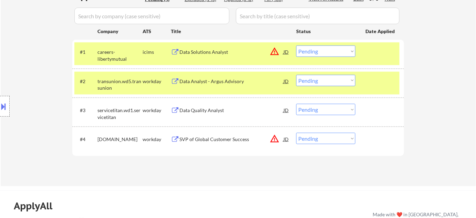
click at [206, 82] on div "Data Analyst - Argus Advisory" at bounding box center [232, 81] width 104 height 7
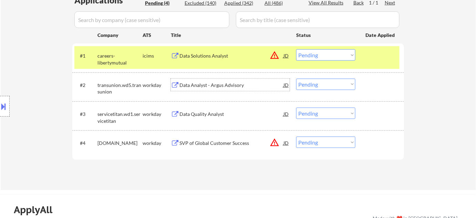
scroll to position [219, 0]
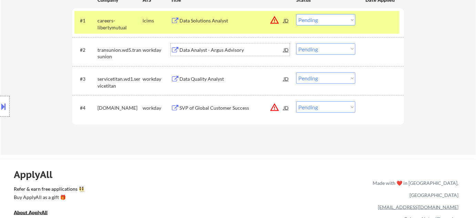
click at [310, 50] on select "Choose an option... Pending Applied Excluded (Questions) Excluded (Expired) Exc…" at bounding box center [325, 48] width 59 height 11
select select ""applied""
click at [296, 43] on select "Choose an option... Pending Applied Excluded (Questions) Excluded (Expired) Exc…" at bounding box center [325, 48] width 59 height 11
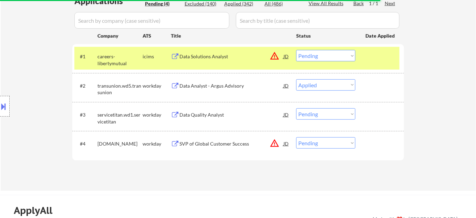
scroll to position [125, 0]
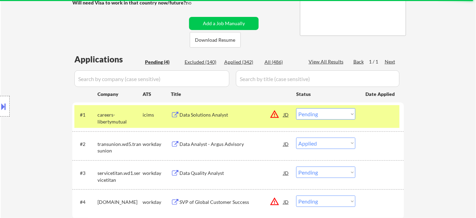
click at [315, 202] on select "Choose an option... Pending Applied Excluded (Questions) Excluded (Expired) Exc…" at bounding box center [325, 200] width 59 height 11
select select ""excluded__bad_match_""
click at [296, 195] on select "Choose an option... Pending Applied Excluded (Questions) Excluded (Expired) Exc…" at bounding box center [325, 200] width 59 height 11
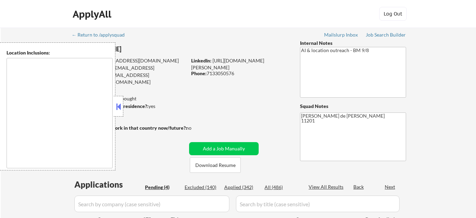
select select ""pending""
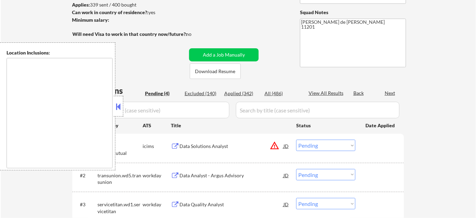
type textarea "[US_STATE], [GEOGRAPHIC_DATA] [GEOGRAPHIC_DATA], [GEOGRAPHIC_DATA] [GEOGRAPHIC_…"
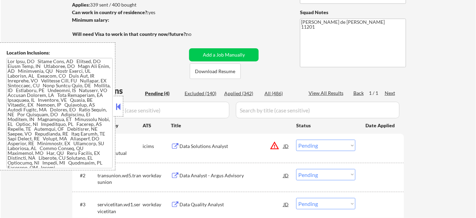
click at [116, 104] on button at bounding box center [119, 106] width 8 height 10
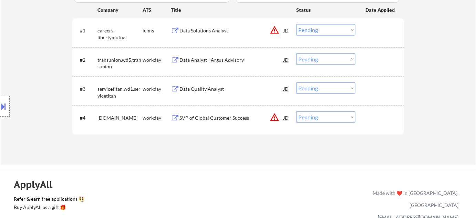
scroll to position [219, 0]
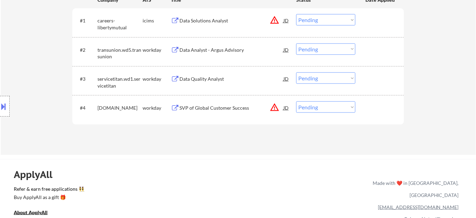
drag, startPoint x: 311, startPoint y: 49, endPoint x: 311, endPoint y: 53, distance: 4.2
click at [311, 49] on select "Choose an option... Pending Applied Excluded (Questions) Excluded (Expired) Exc…" at bounding box center [325, 48] width 59 height 11
click at [296, 43] on select "Choose an option... Pending Applied Excluded (Questions) Excluded (Expired) Exc…" at bounding box center [325, 48] width 59 height 11
select select ""pending""
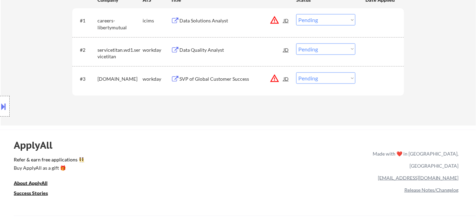
click at [322, 78] on select "Choose an option... Pending Applied Excluded (Questions) Excluded (Expired) Exc…" at bounding box center [325, 77] width 59 height 11
select select ""excluded__bad_match_""
click at [296, 72] on select "Choose an option... Pending Applied Excluded (Questions) Excluded (Expired) Exc…" at bounding box center [325, 77] width 59 height 11
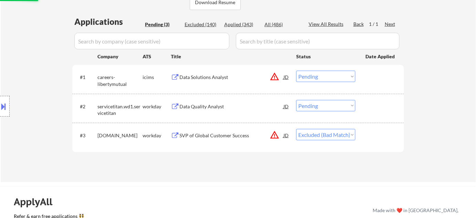
scroll to position [94, 0]
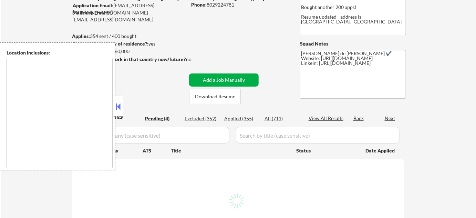
scroll to position [62, 0]
select select ""pending""
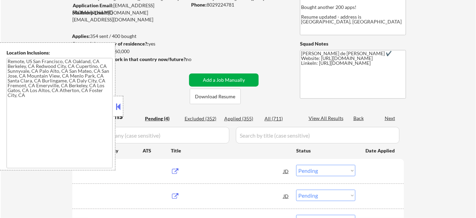
type textarea "Remote, [GEOGRAPHIC_DATA] [GEOGRAPHIC_DATA], [GEOGRAPHIC_DATA] [GEOGRAPHIC_DATA…"
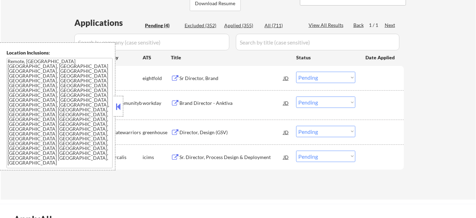
scroll to position [156, 0]
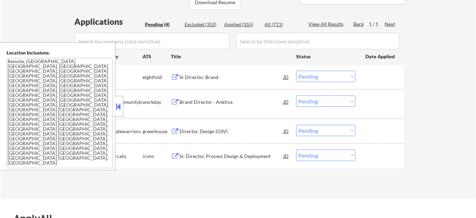
click at [121, 108] on button at bounding box center [119, 106] width 8 height 10
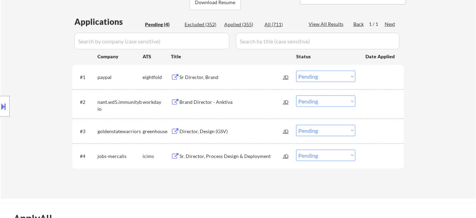
click at [199, 133] on div "Director, Design (GSV)" at bounding box center [232, 131] width 104 height 7
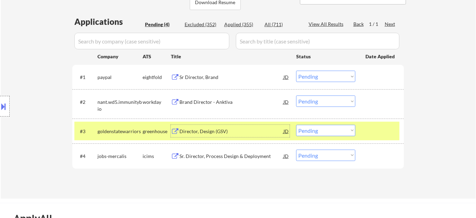
click at [317, 128] on select "Choose an option... Pending Applied Excluded (Questions) Excluded (Expired) Exc…" at bounding box center [325, 130] width 59 height 11
click at [296, 125] on select "Choose an option... Pending Applied Excluded (Questions) Excluded (Expired) Exc…" at bounding box center [325, 130] width 59 height 11
select select ""pending""
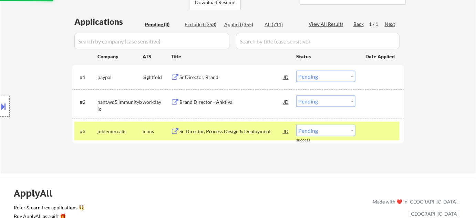
click at [195, 102] on div "Brand Director - Anktiva" at bounding box center [232, 102] width 104 height 7
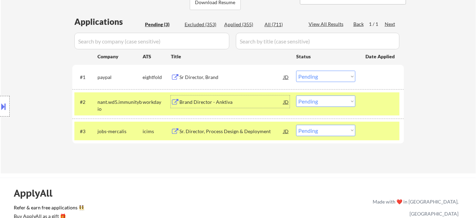
click at [316, 103] on select "Choose an option... Pending Applied Excluded (Questions) Excluded (Expired) Exc…" at bounding box center [325, 100] width 59 height 11
click at [296, 95] on select "Choose an option... Pending Applied Excluded (Questions) Excluded (Expired) Exc…" at bounding box center [325, 100] width 59 height 11
click at [213, 130] on div "Sr. Director, Process Design & Deployment" at bounding box center [232, 131] width 104 height 7
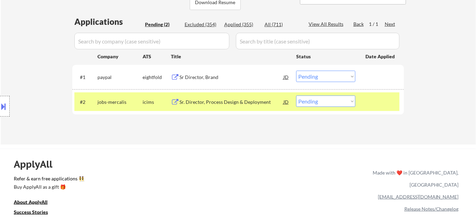
click at [317, 104] on select "Choose an option... Pending Applied Excluded (Questions) Excluded (Expired) Exc…" at bounding box center [325, 100] width 59 height 11
select select ""excluded__bad_match_""
click at [296, 95] on select "Choose an option... Pending Applied Excluded (Questions) Excluded (Expired) Exc…" at bounding box center [325, 100] width 59 height 11
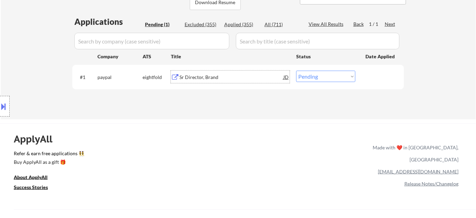
click at [209, 77] on div "Sr Director, Brand" at bounding box center [232, 77] width 104 height 7
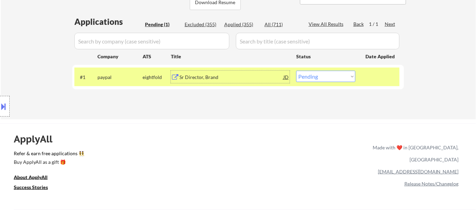
click at [4, 111] on button at bounding box center [4, 106] width 8 height 11
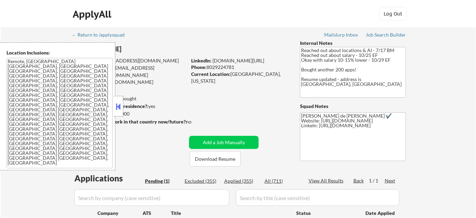
scroll to position [31, 0]
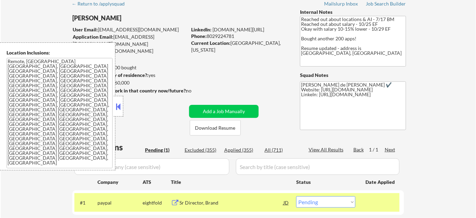
click at [122, 105] on div at bounding box center [119, 106] width 10 height 21
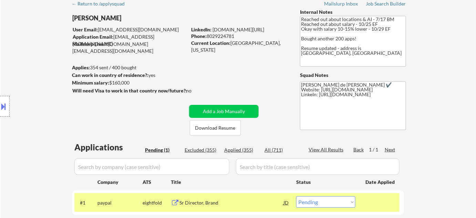
drag, startPoint x: 208, startPoint y: 35, endPoint x: 235, endPoint y: 34, distance: 26.9
click at [235, 34] on div "Phone: 8029224781" at bounding box center [240, 36] width 98 height 7
copy div "8029224781"
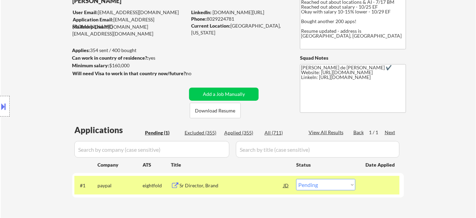
scroll to position [62, 0]
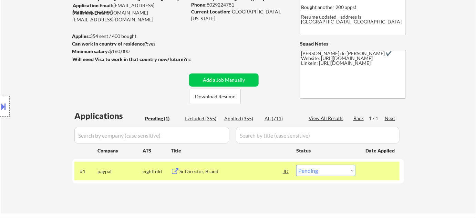
click at [308, 169] on select "Choose an option... Pending Applied Excluded (Questions) Excluded (Expired) Exc…" at bounding box center [325, 170] width 59 height 11
select select ""applied""
click at [296, 165] on select "Choose an option... Pending Applied Excluded (Questions) Excluded (Expired) Exc…" at bounding box center [325, 170] width 59 height 11
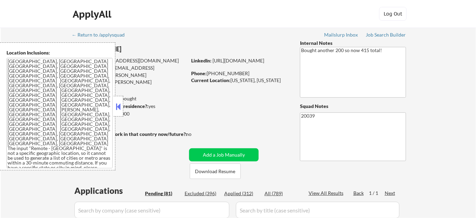
select select ""pending""
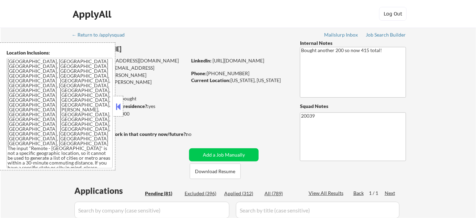
select select ""pending""
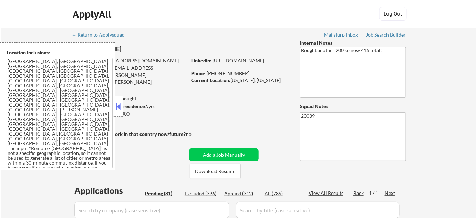
select select ""pending""
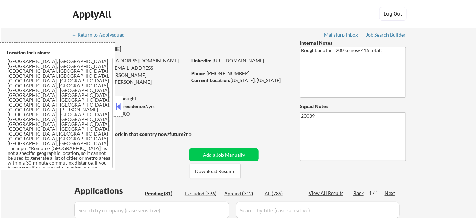
select select ""pending""
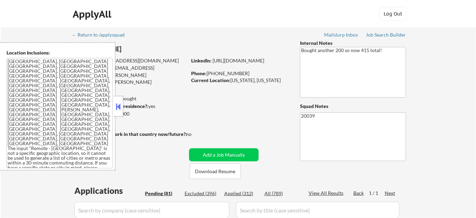
select select ""pending""
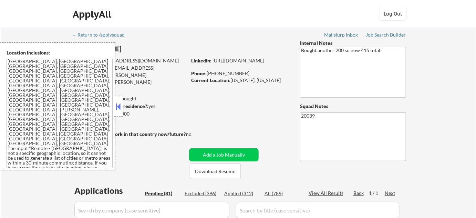
select select ""pending""
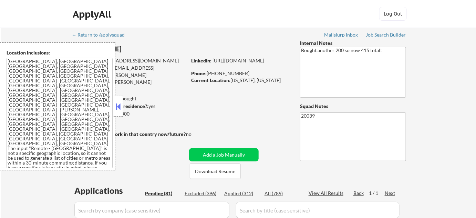
select select ""pending""
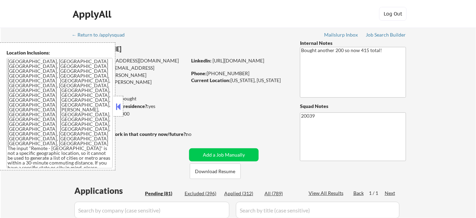
select select ""pending""
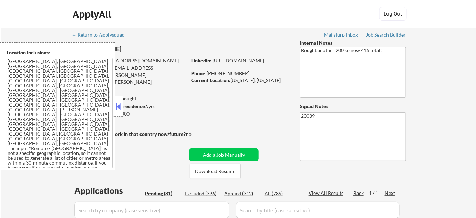
select select ""pending""
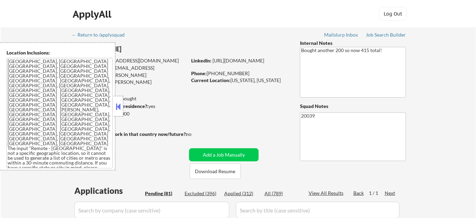
select select ""pending""
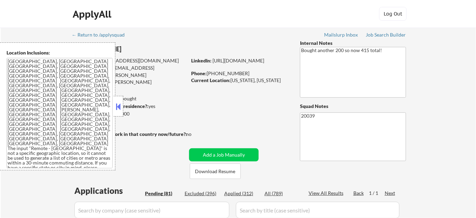
select select ""pending""
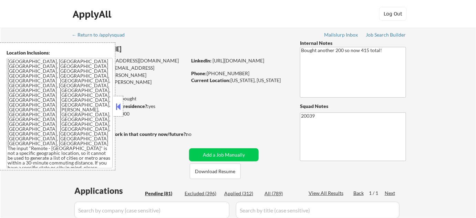
select select ""pending""
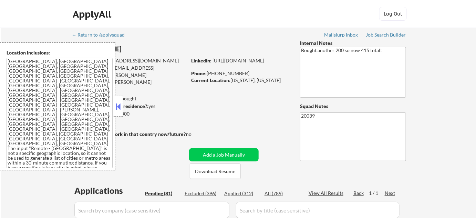
select select ""pending""
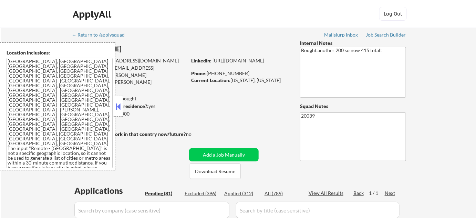
select select ""pending""
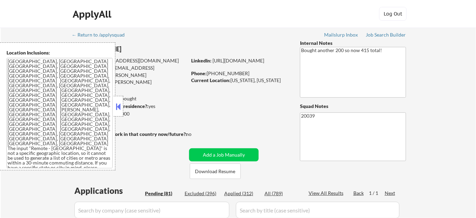
select select ""pending""
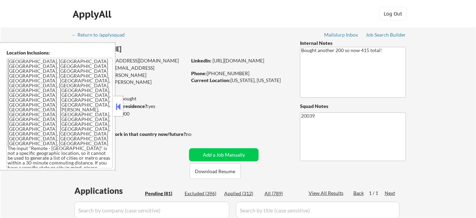
select select ""pending""
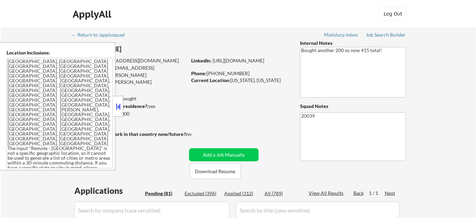
select select ""pending""
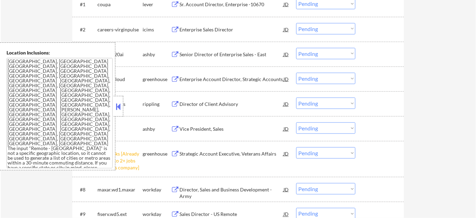
scroll to position [345, 0]
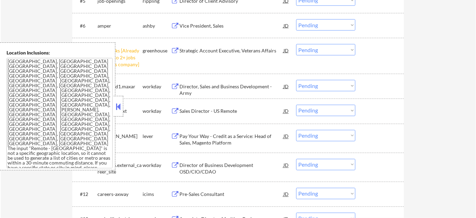
click at [121, 106] on button at bounding box center [119, 106] width 8 height 10
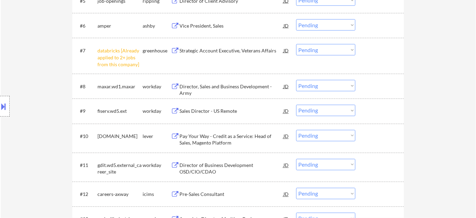
click at [345, 50] on select "Choose an option... Pending Applied Excluded (Questions) Excluded (Expired) Exc…" at bounding box center [325, 49] width 59 height 11
click at [296, 44] on select "Choose an option... Pending Applied Excluded (Questions) Excluded (Expired) Exc…" at bounding box center [325, 49] width 59 height 11
select select ""pending""
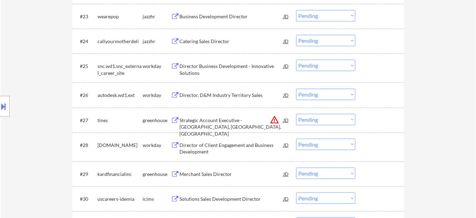
scroll to position [783, 0]
